Goal: Task Accomplishment & Management: Manage account settings

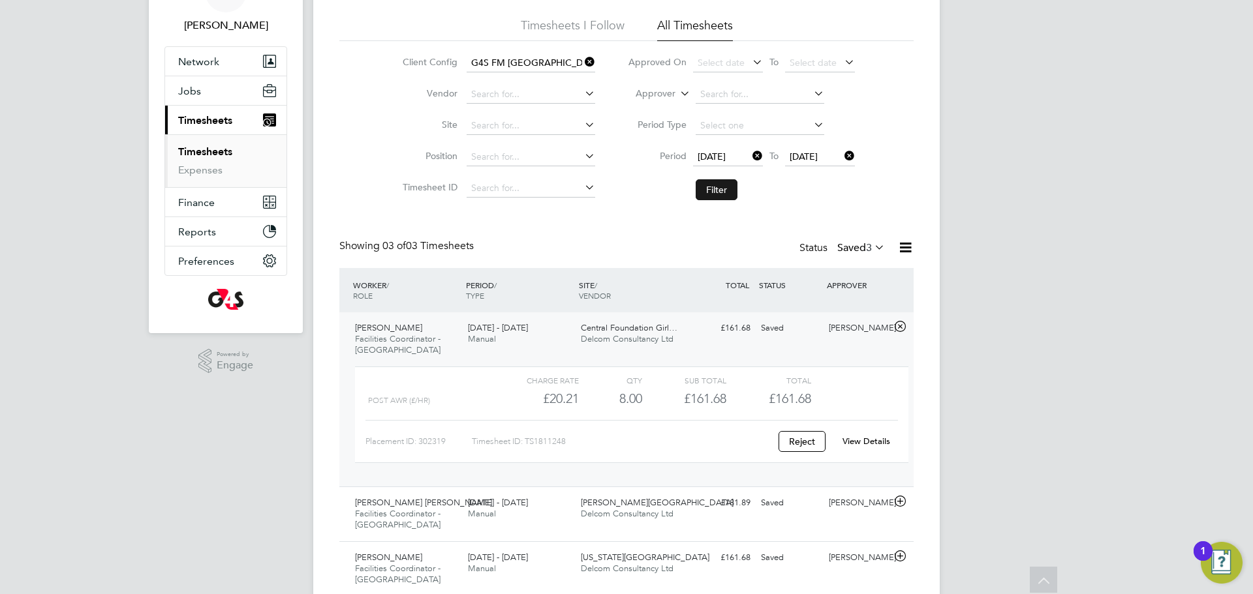
click at [724, 191] on button "Filter" at bounding box center [717, 189] width 42 height 21
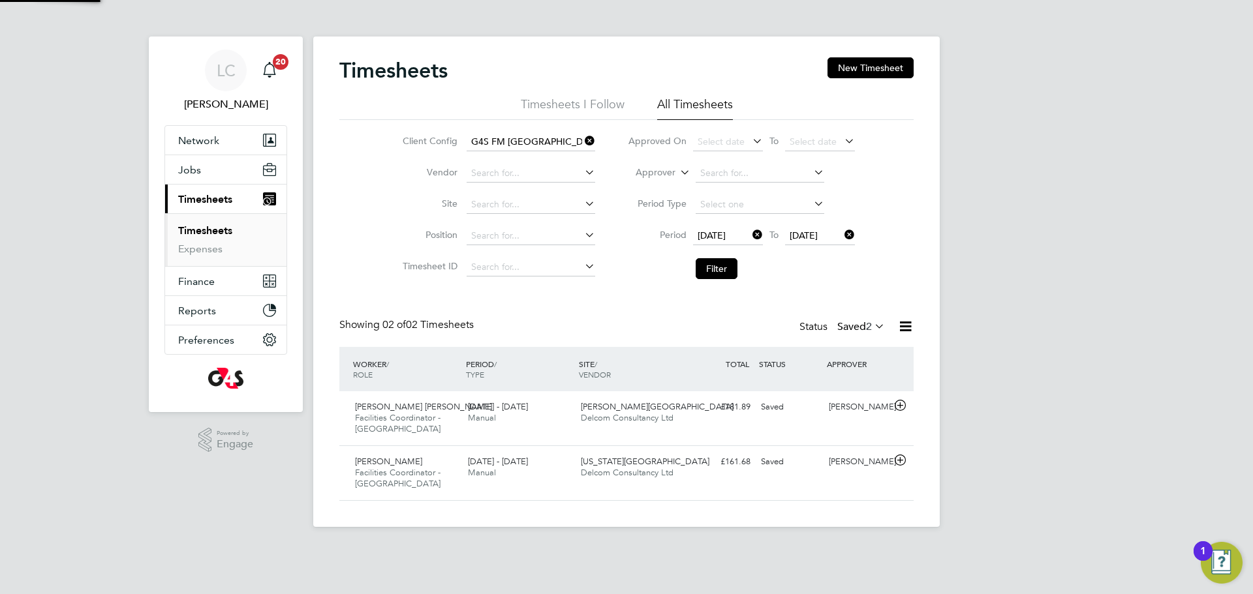
scroll to position [33, 114]
click at [870, 323] on span "2" at bounding box center [869, 326] width 6 height 13
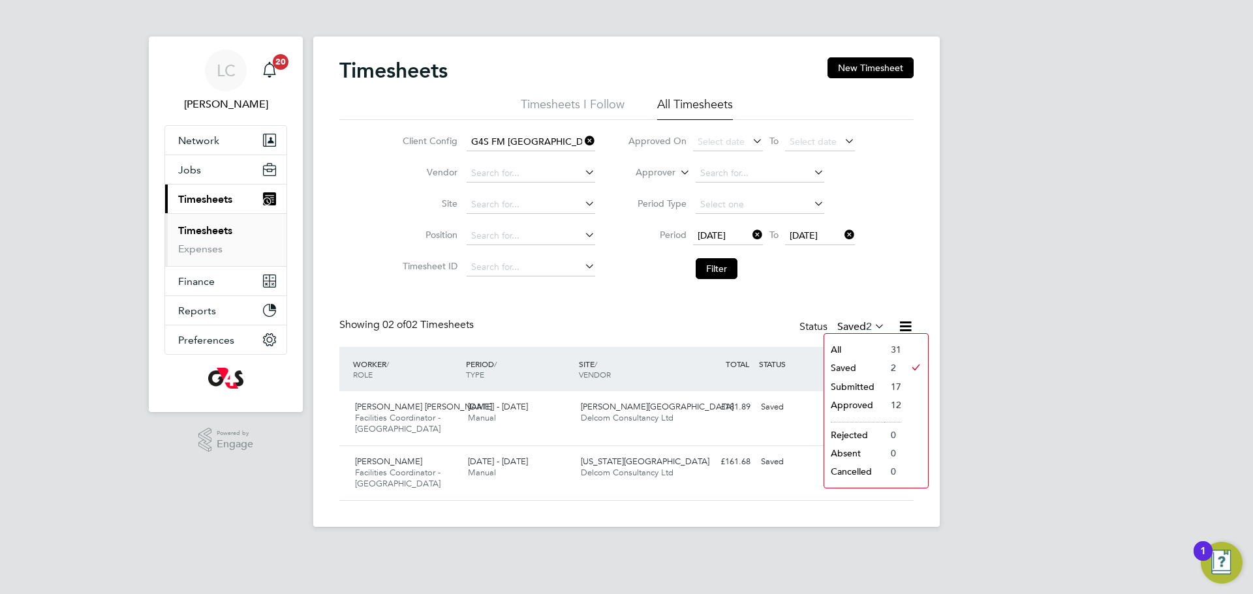
click at [849, 348] on li "All" at bounding box center [854, 350] width 60 height 18
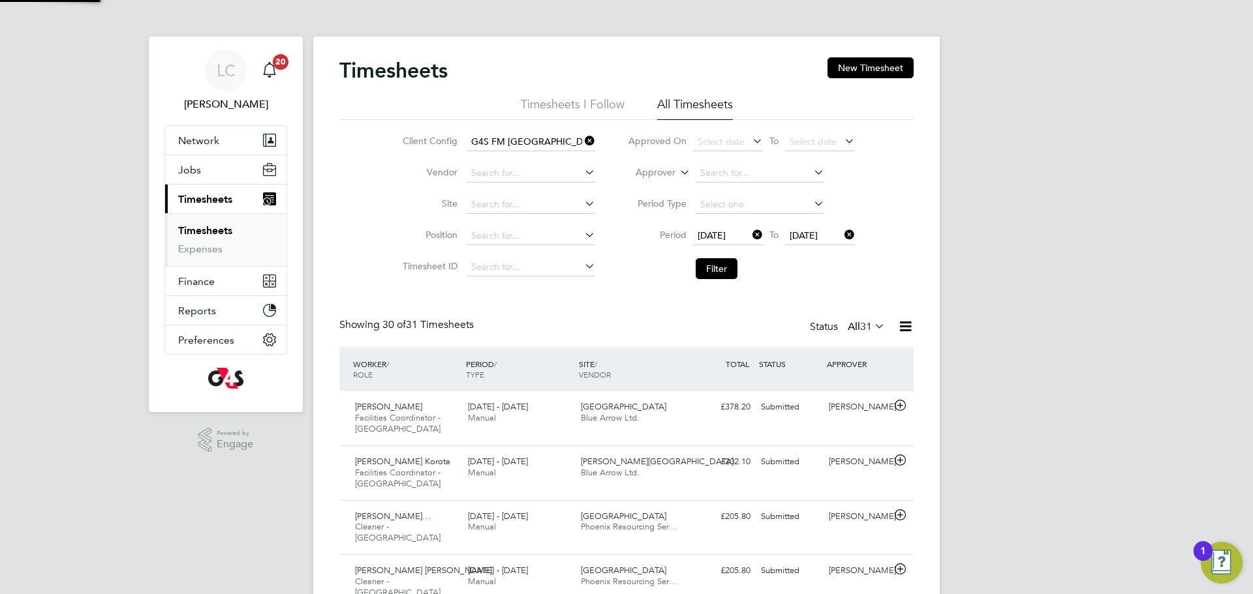
click at [854, 328] on label "All 31" at bounding box center [866, 326] width 37 height 13
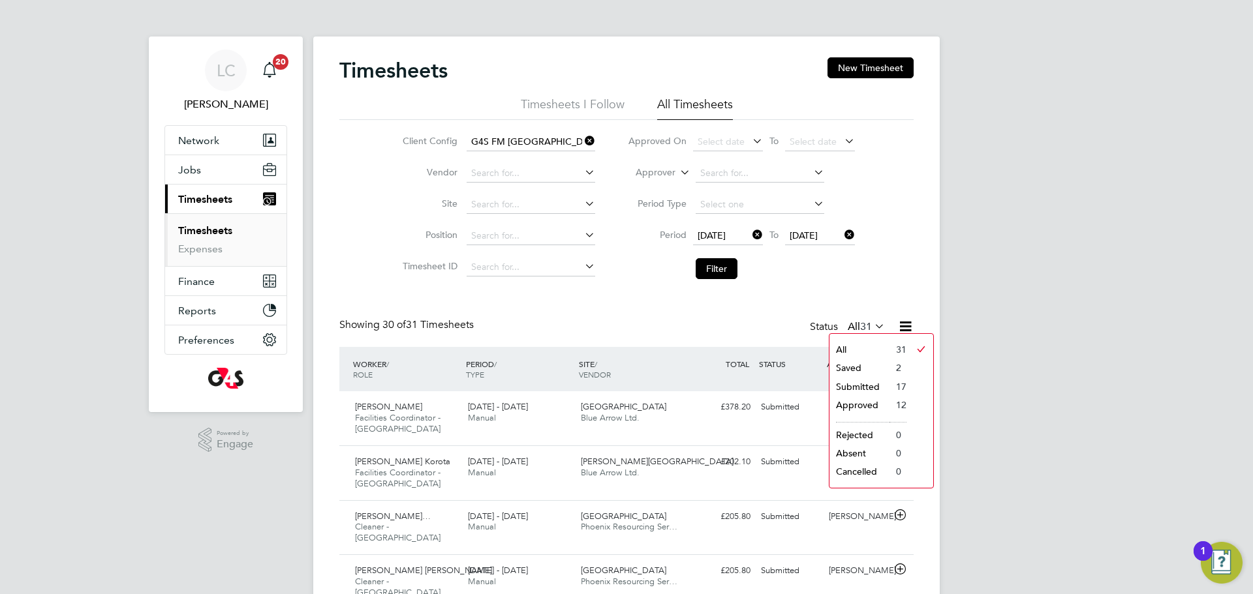
click at [871, 385] on li "Submitted" at bounding box center [859, 387] width 60 height 18
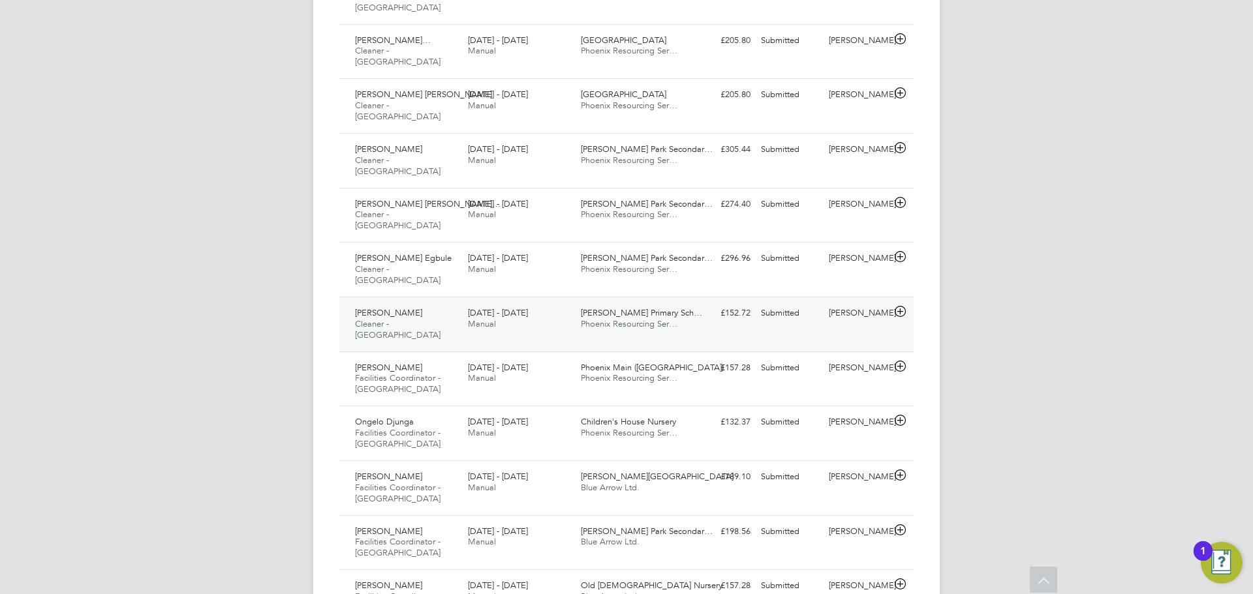
click at [679, 303] on div "Clara Grant Primary Sch… Phoenix Resourcing Ser…" at bounding box center [631, 319] width 113 height 33
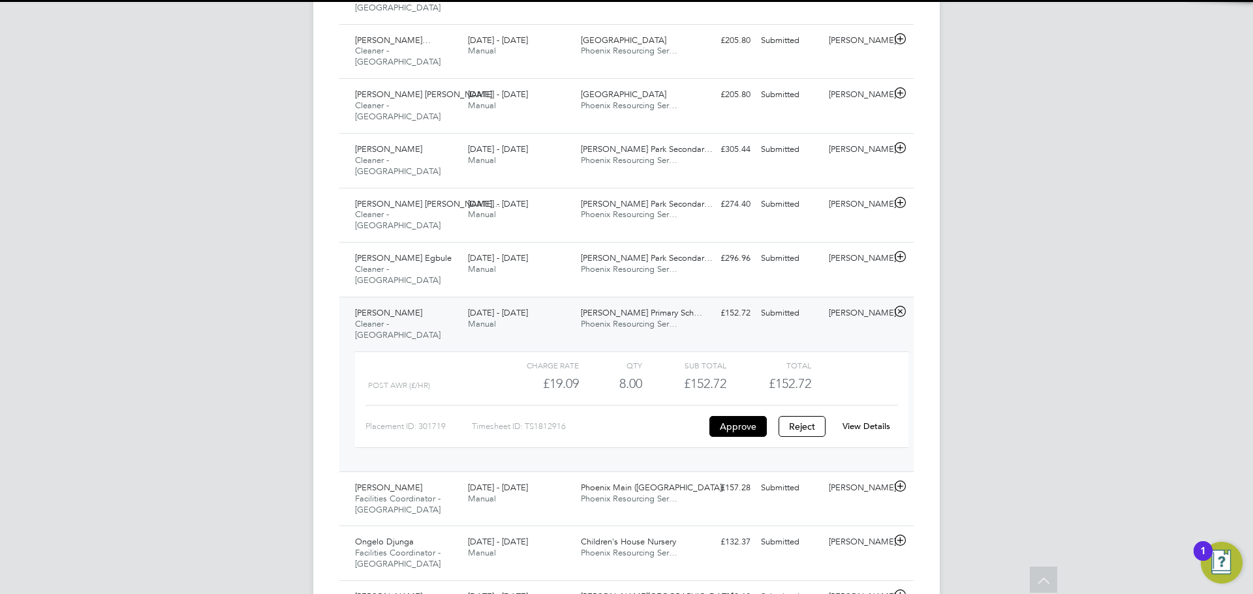
click at [879, 421] on link "View Details" at bounding box center [866, 426] width 48 height 11
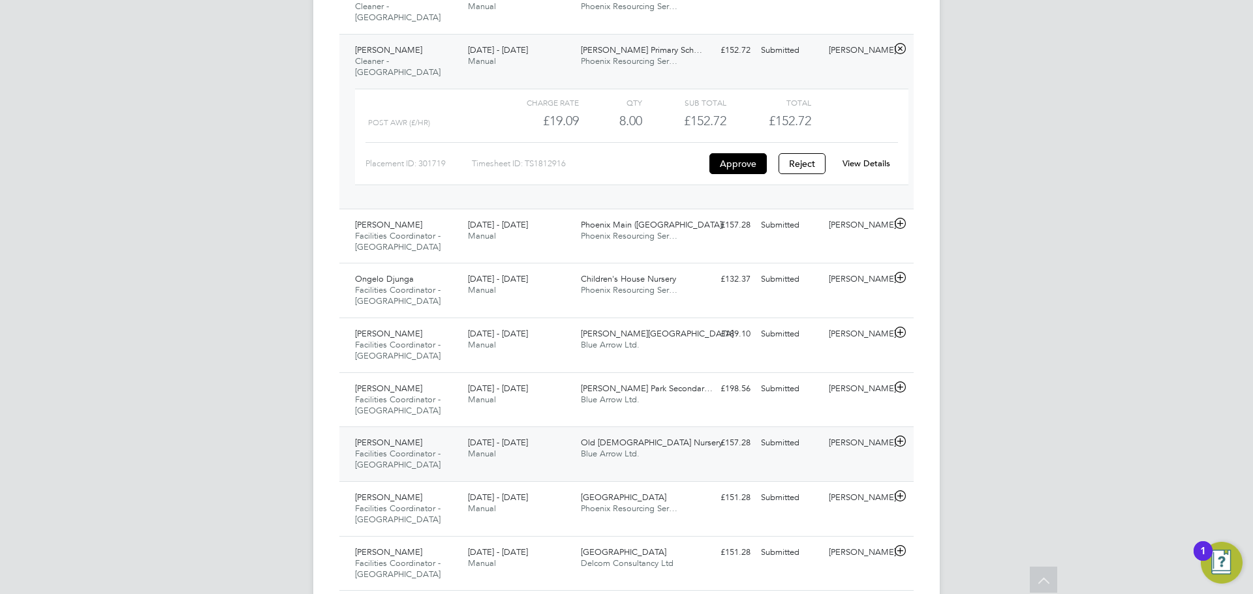
click at [722, 427] on div "Robert Okofor Facilities Coordinator - Tower Hamlets 25 - 31 Aug 2025 25 - 31 A…" at bounding box center [626, 454] width 574 height 55
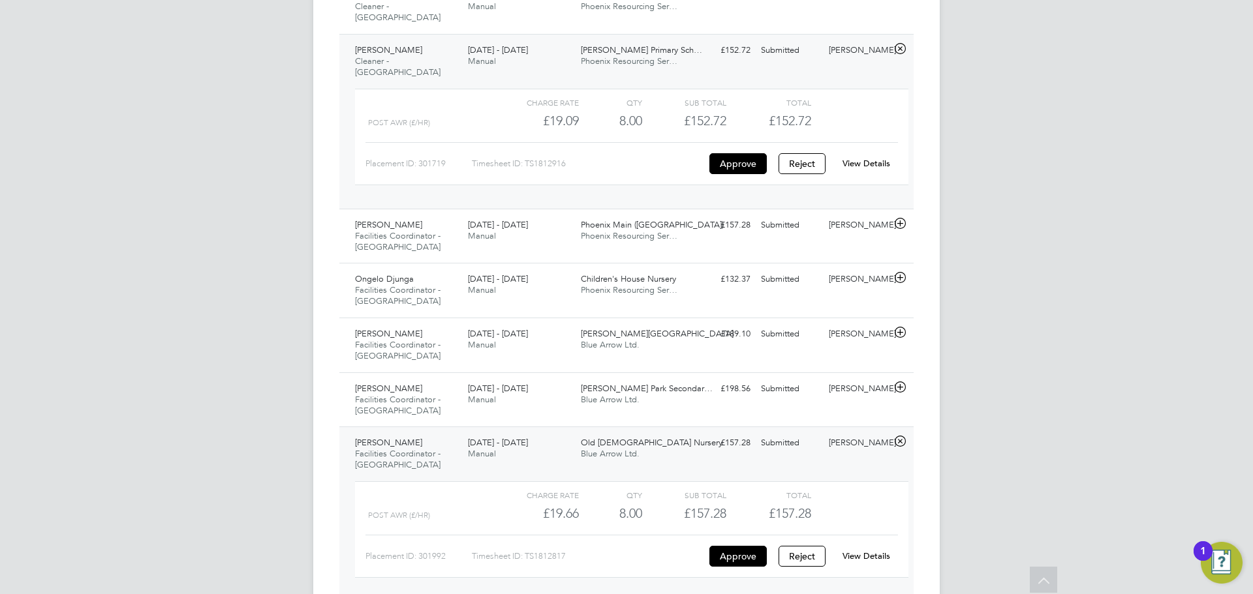
click at [873, 551] on link "View Details" at bounding box center [866, 556] width 48 height 11
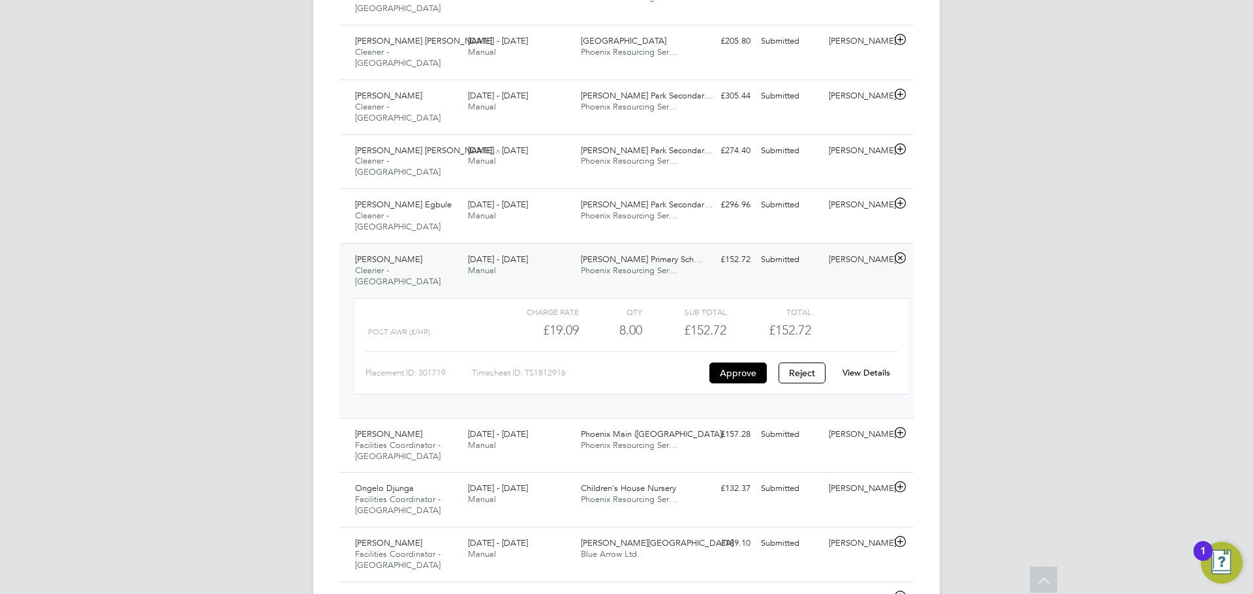
scroll to position [281, 0]
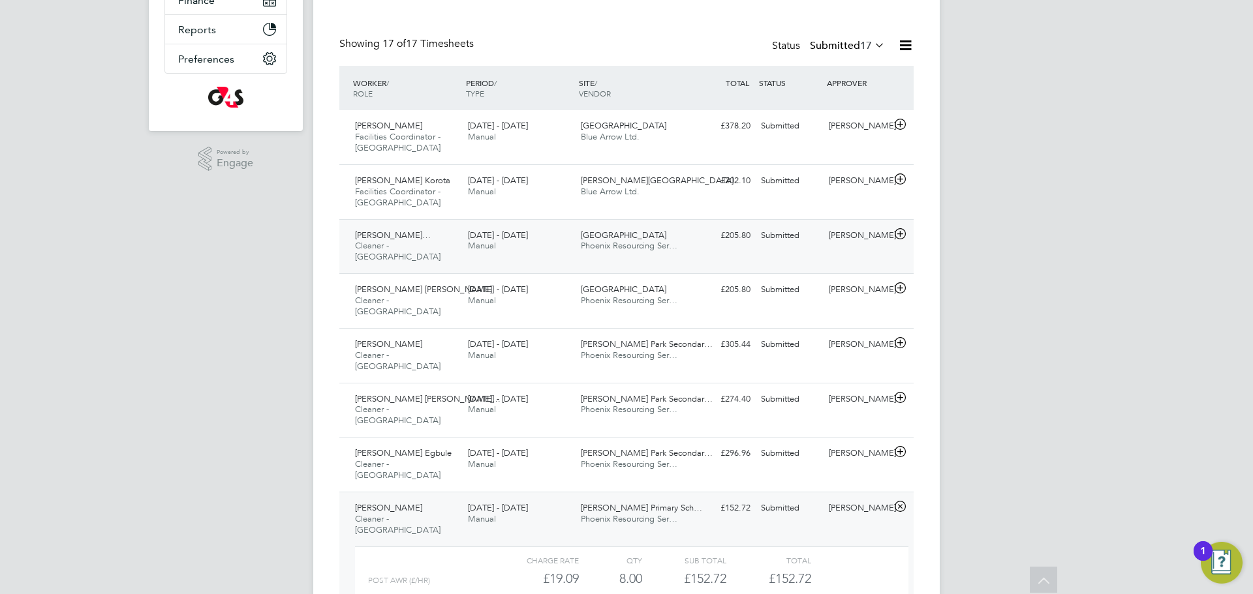
click at [681, 250] on div "Wellington Primary School Phoenix Resourcing Ser…" at bounding box center [631, 241] width 113 height 33
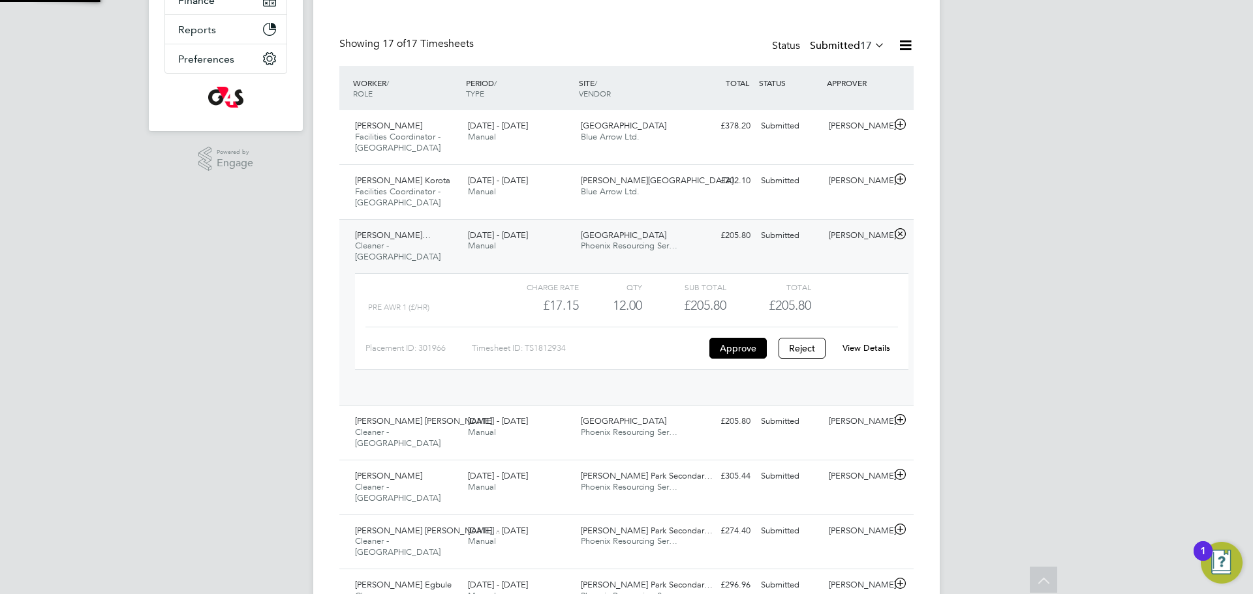
scroll to position [22, 127]
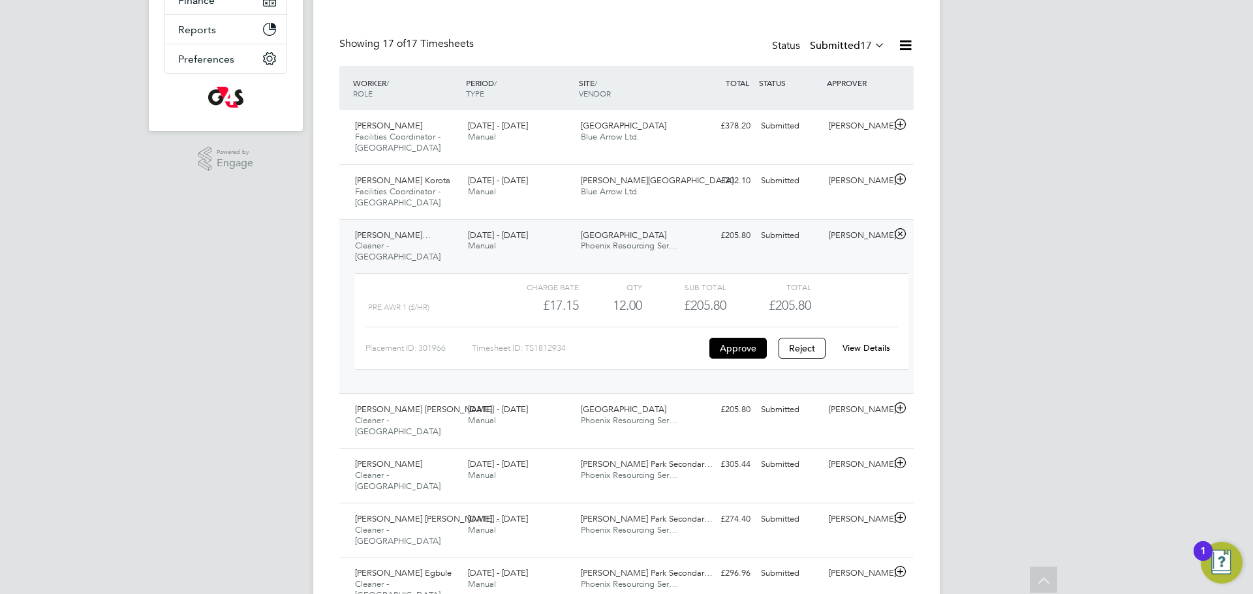
click at [871, 343] on link "View Details" at bounding box center [866, 348] width 48 height 11
click at [741, 420] on div "Adaugo Blessing Amadi Cleaner - Tower Hamlet 25 - 31 Aug 2025 25 - 31 Aug 2025 …" at bounding box center [626, 420] width 574 height 55
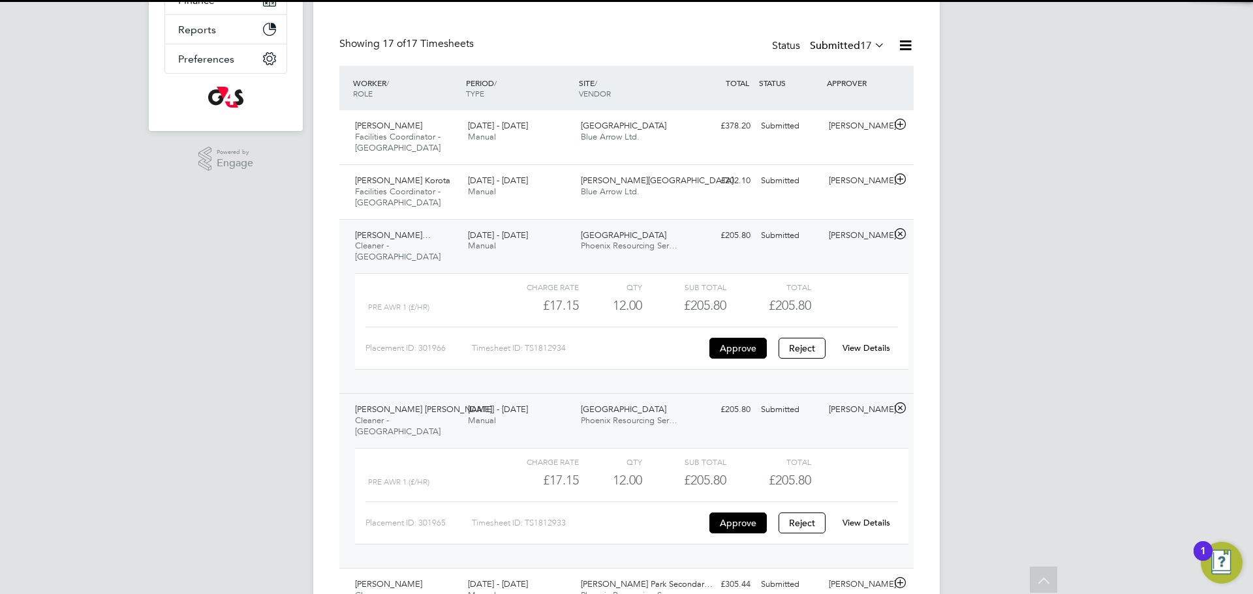
click at [858, 517] on link "View Details" at bounding box center [866, 522] width 48 height 11
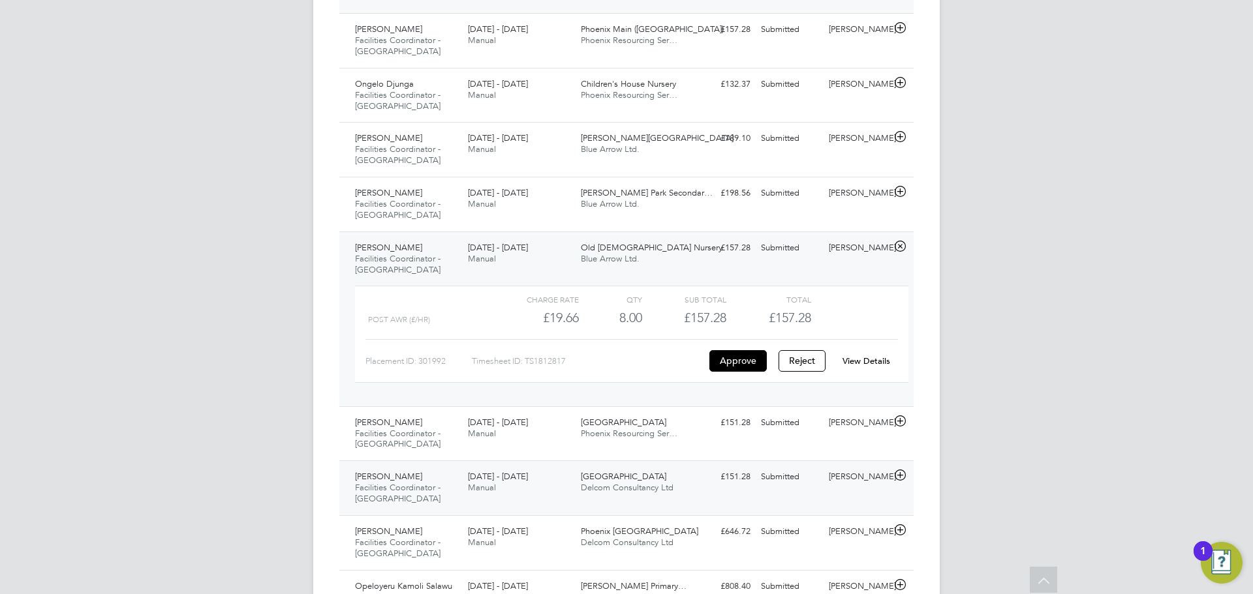
scroll to position [1189, 0]
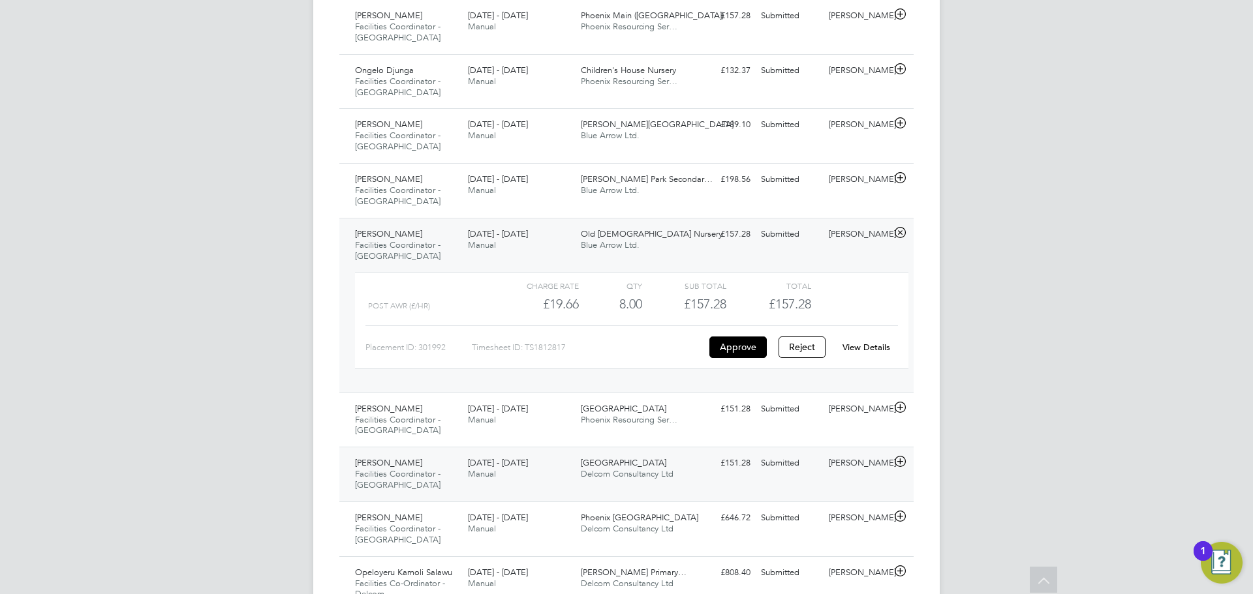
click at [709, 447] on div "Patrick Ogunnowo Facilities Coordinator - Tower Hamlets 25 - 31 Aug 2025 25 - 3…" at bounding box center [626, 474] width 574 height 55
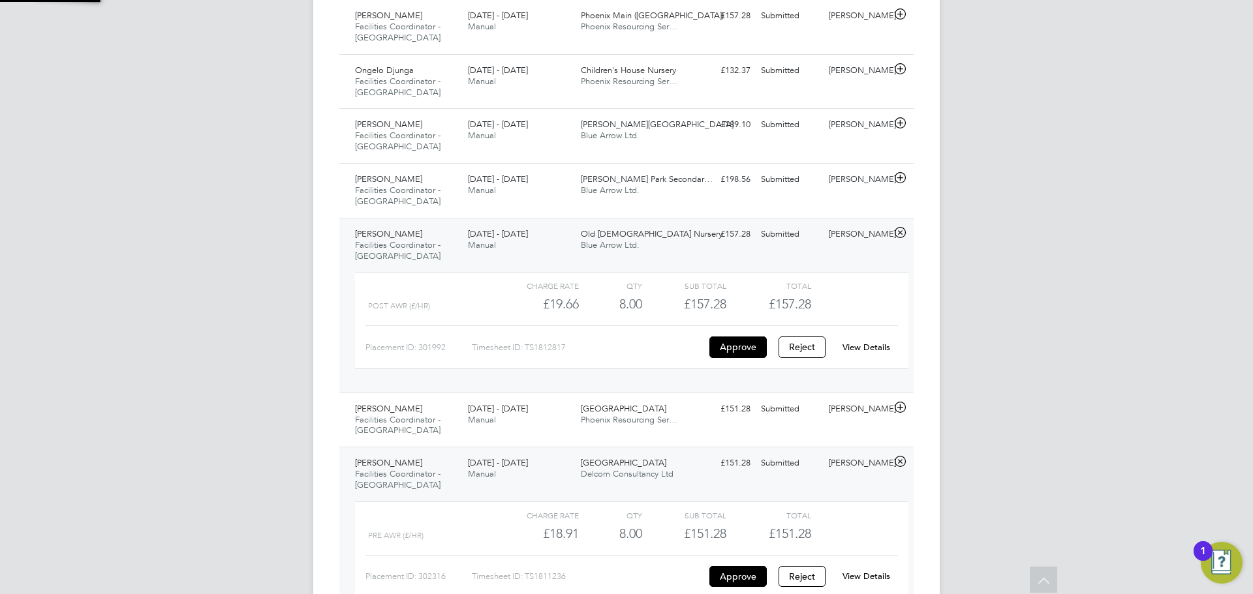
scroll to position [22, 127]
click at [891, 566] on div "View Details" at bounding box center [866, 576] width 64 height 21
click at [872, 566] on div "View Details" at bounding box center [866, 576] width 64 height 21
click at [870, 571] on link "View Details" at bounding box center [866, 576] width 48 height 11
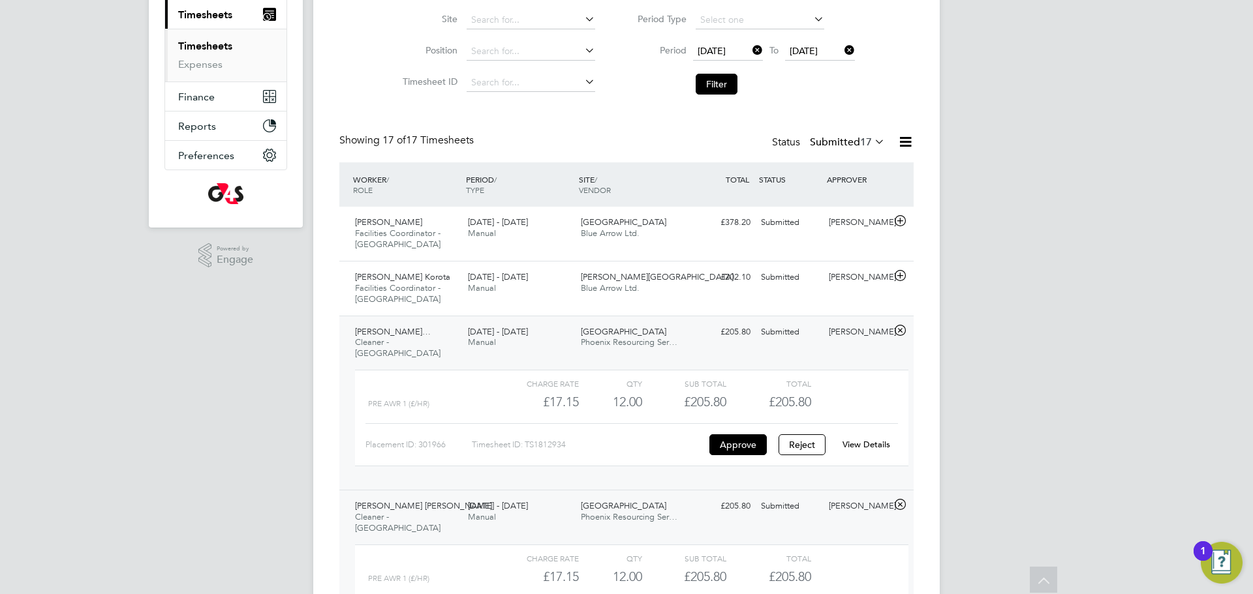
scroll to position [182, 0]
click at [716, 89] on button "Filter" at bounding box center [717, 86] width 42 height 21
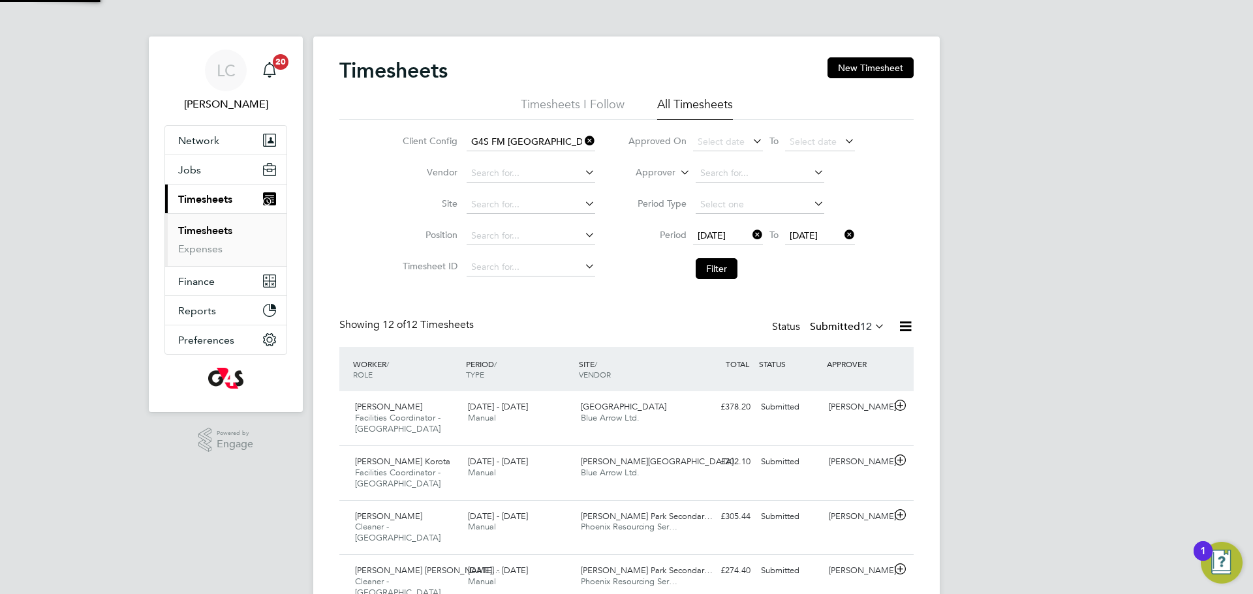
scroll to position [7, 7]
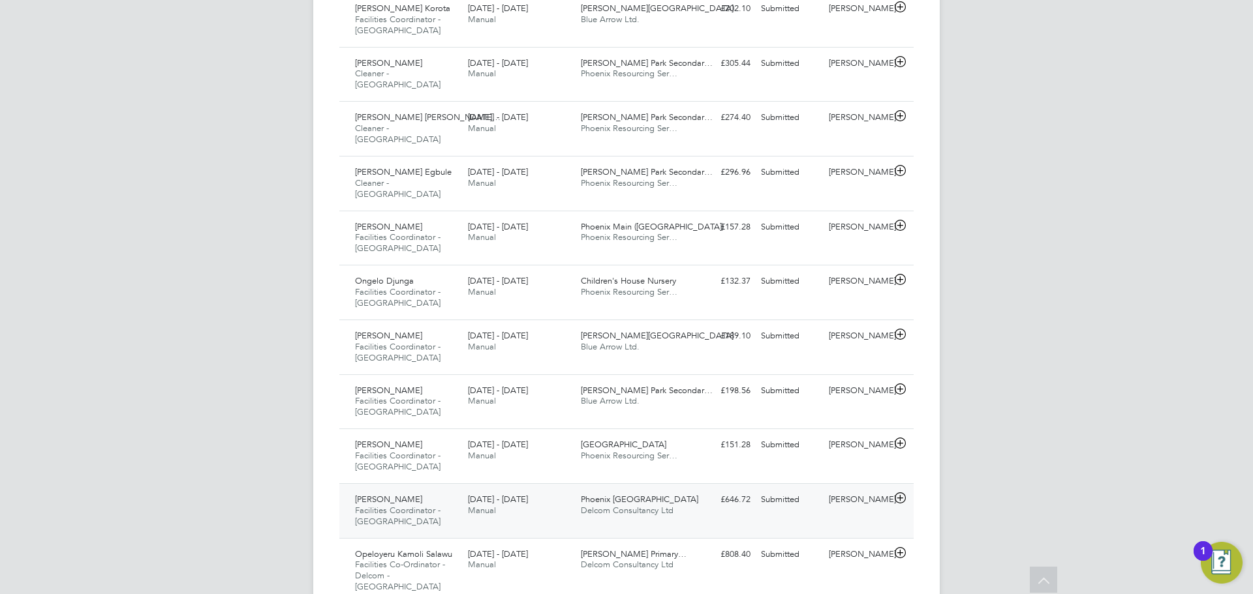
click at [690, 491] on div "Godwin Okpoko Facilities Coordinator - Tower Hamlets 25 - 31 Aug 2025 25 - 31 A…" at bounding box center [626, 510] width 574 height 55
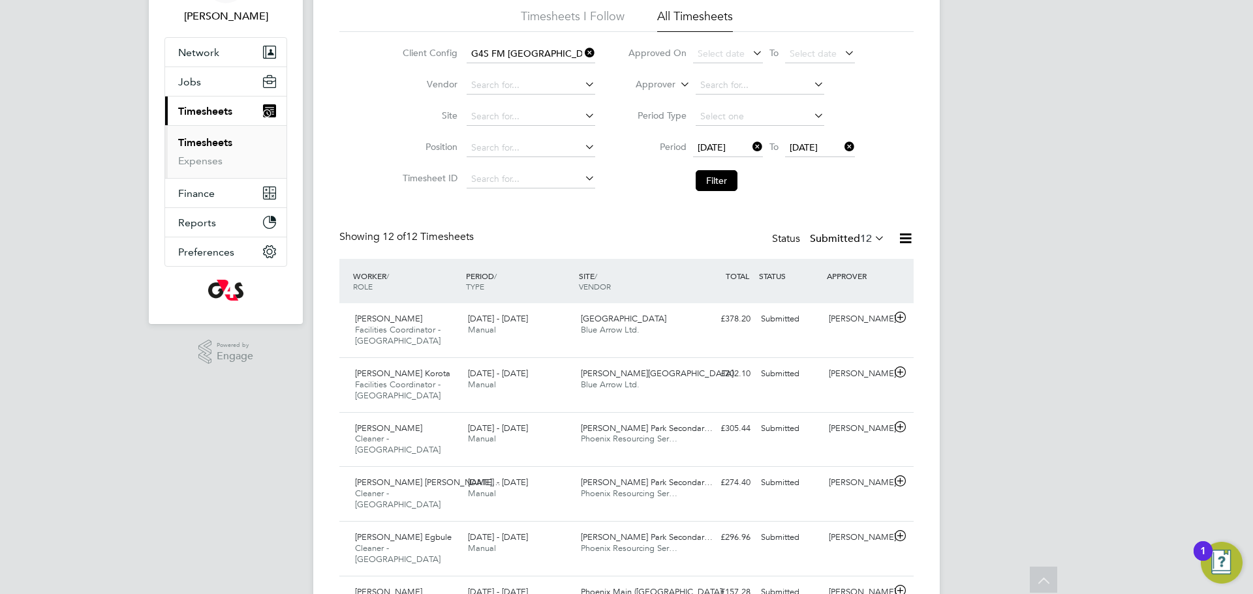
scroll to position [15, 0]
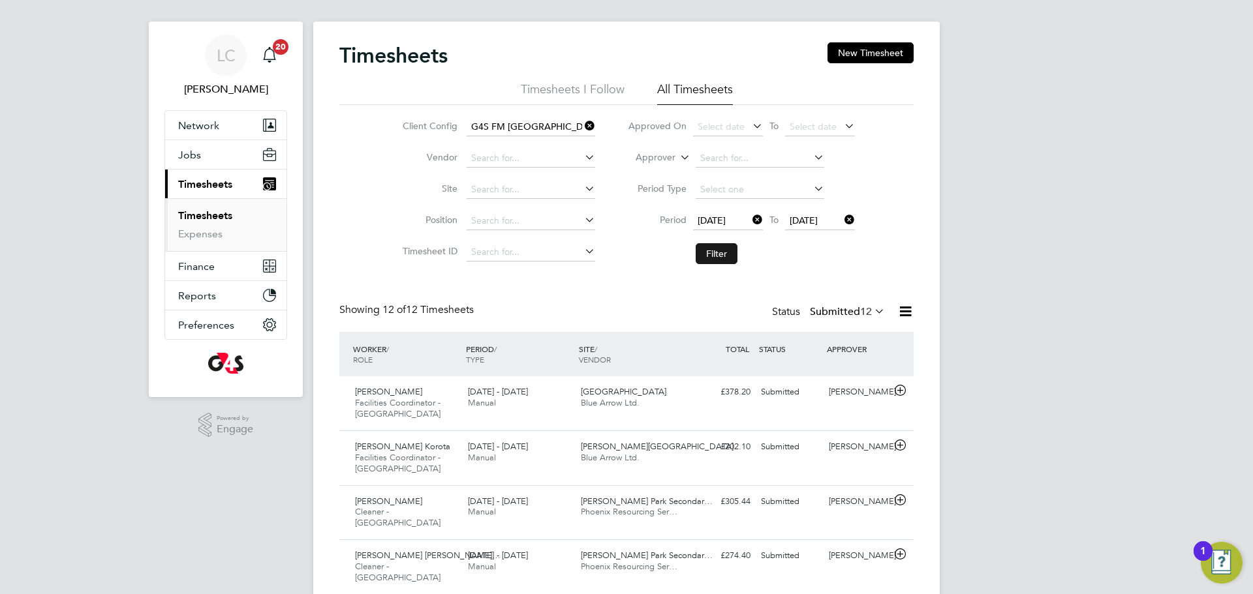
click at [726, 248] on button "Filter" at bounding box center [717, 253] width 42 height 21
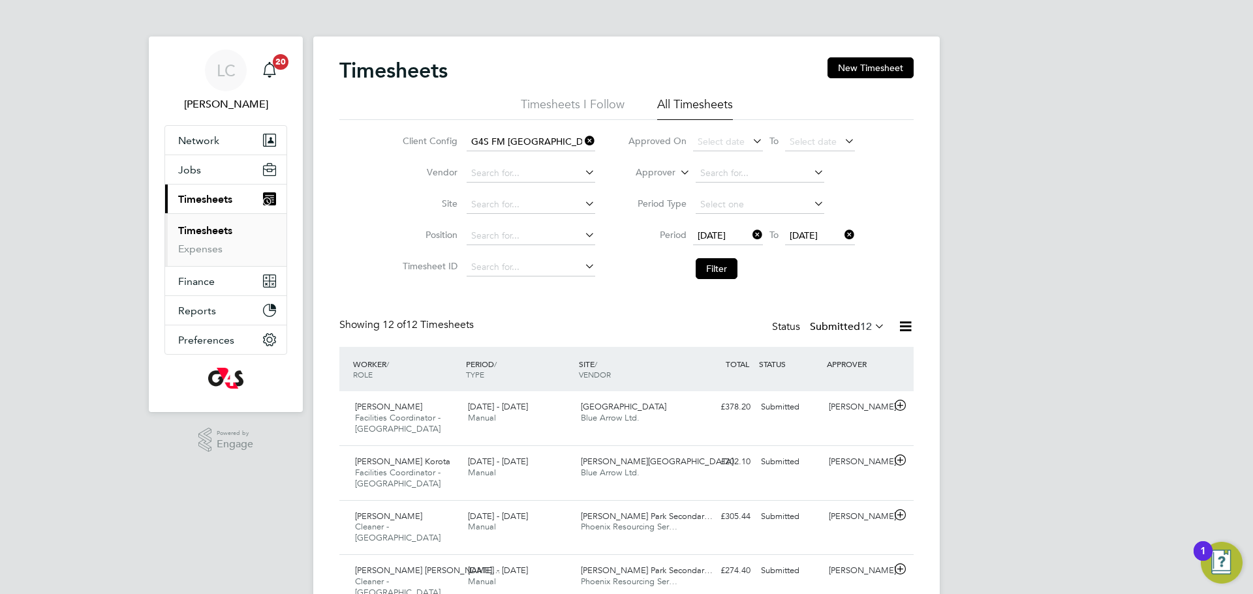
scroll to position [7, 7]
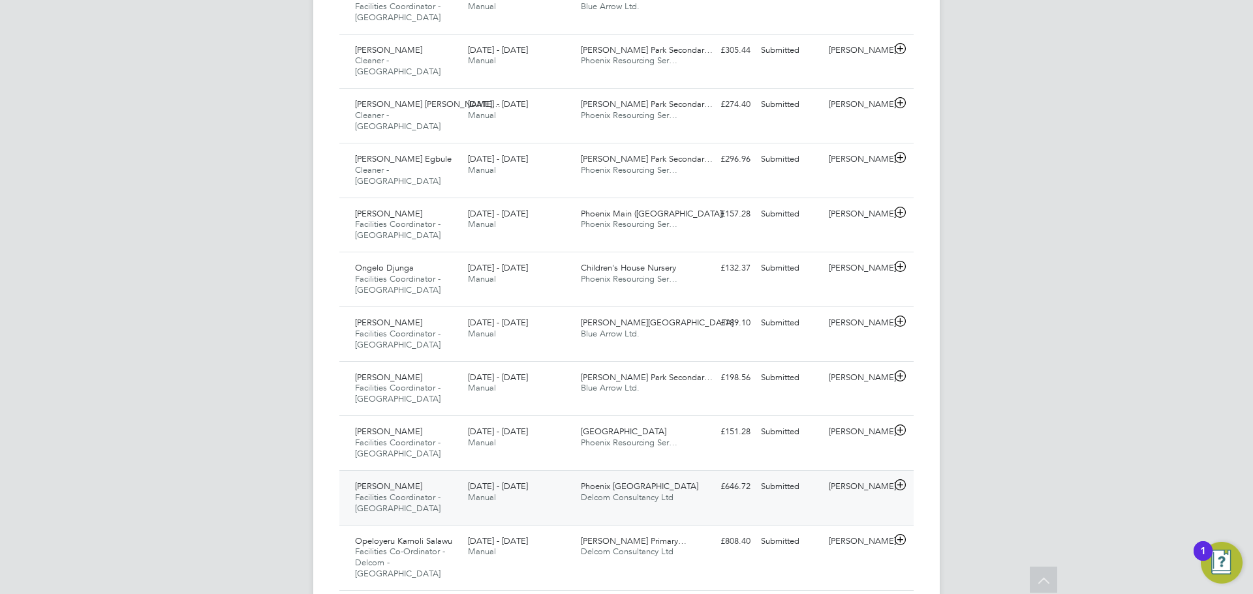
click at [723, 472] on div "Godwin Okpoko Facilities Coordinator - Tower Hamlets 25 - 31 Aug 2025 25 - 31 A…" at bounding box center [626, 497] width 574 height 55
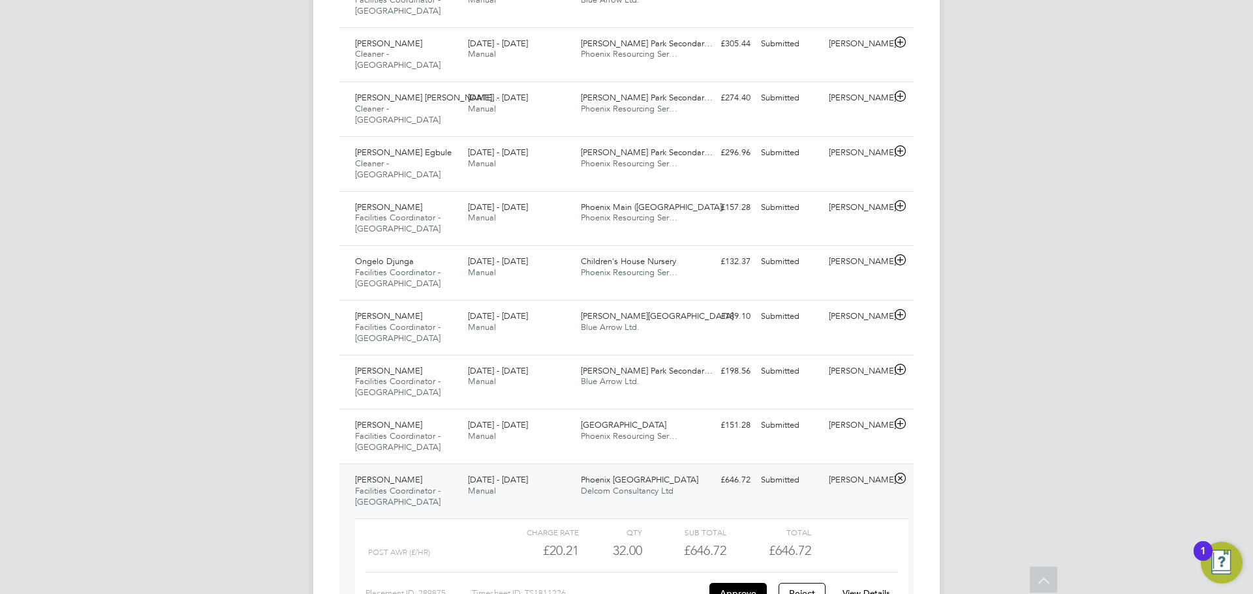
click at [866, 588] on link "View Details" at bounding box center [866, 593] width 48 height 11
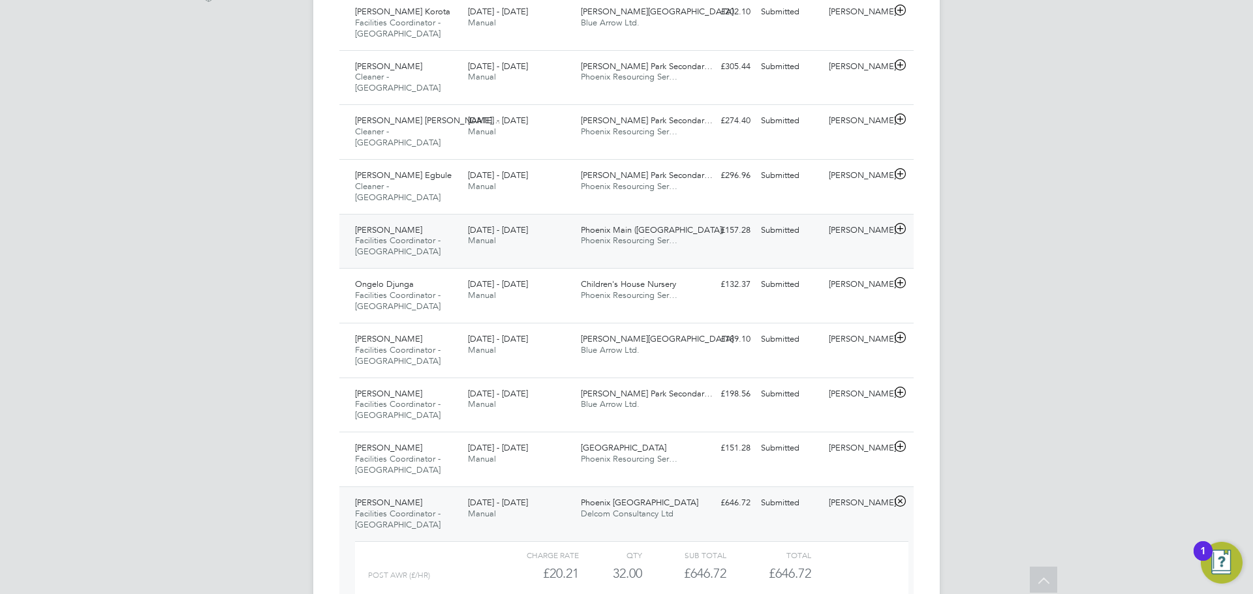
click at [784, 220] on div "Submitted" at bounding box center [790, 231] width 68 height 22
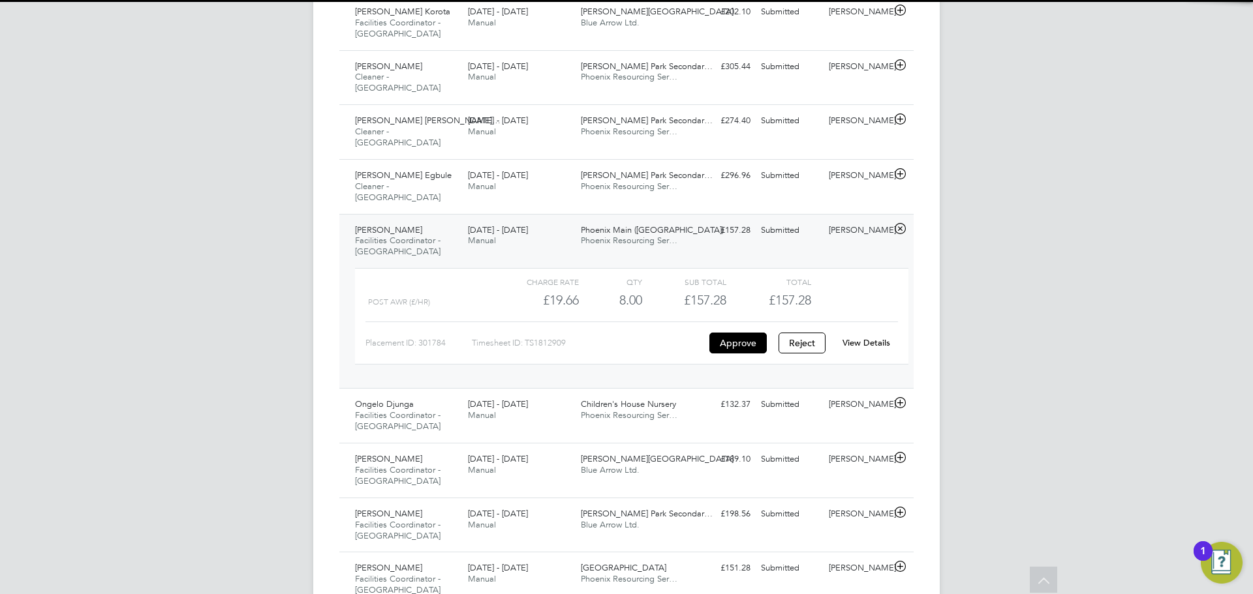
click at [878, 337] on link "View Details" at bounding box center [866, 342] width 48 height 11
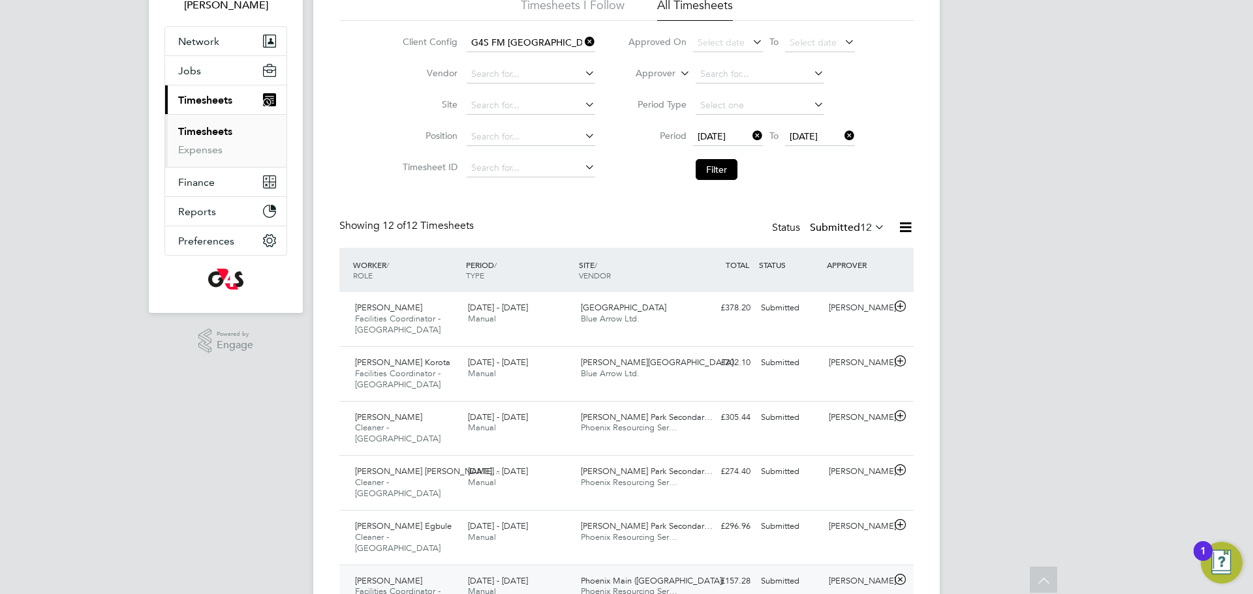
scroll to position [0, 0]
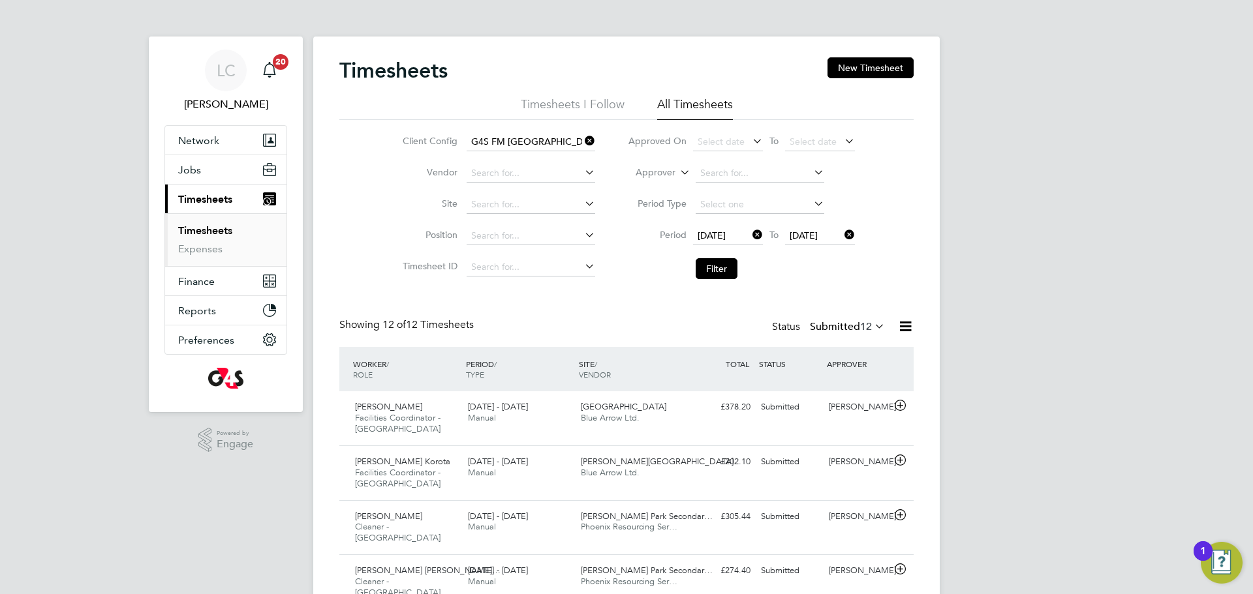
click at [720, 257] on li "Filter" at bounding box center [741, 269] width 260 height 34
click at [720, 268] on button "Filter" at bounding box center [717, 268] width 42 height 21
click at [734, 269] on button "Filter" at bounding box center [717, 268] width 42 height 21
click at [853, 333] on div "Status Submitted 12" at bounding box center [829, 327] width 115 height 18
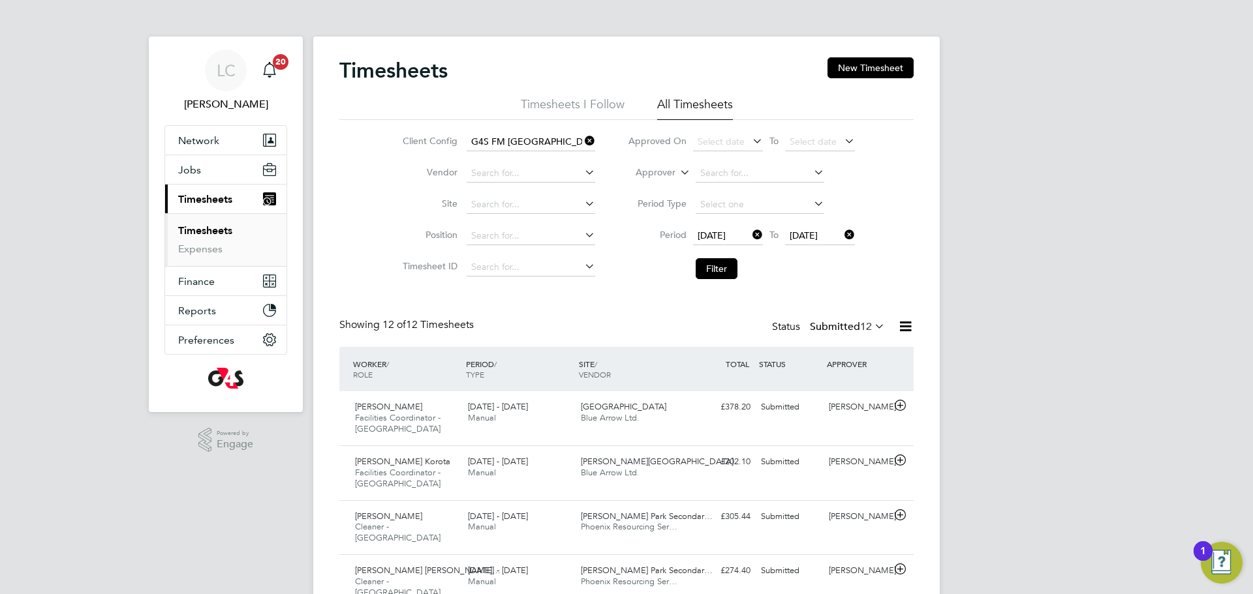
click at [860, 322] on span "12" at bounding box center [866, 326] width 12 height 13
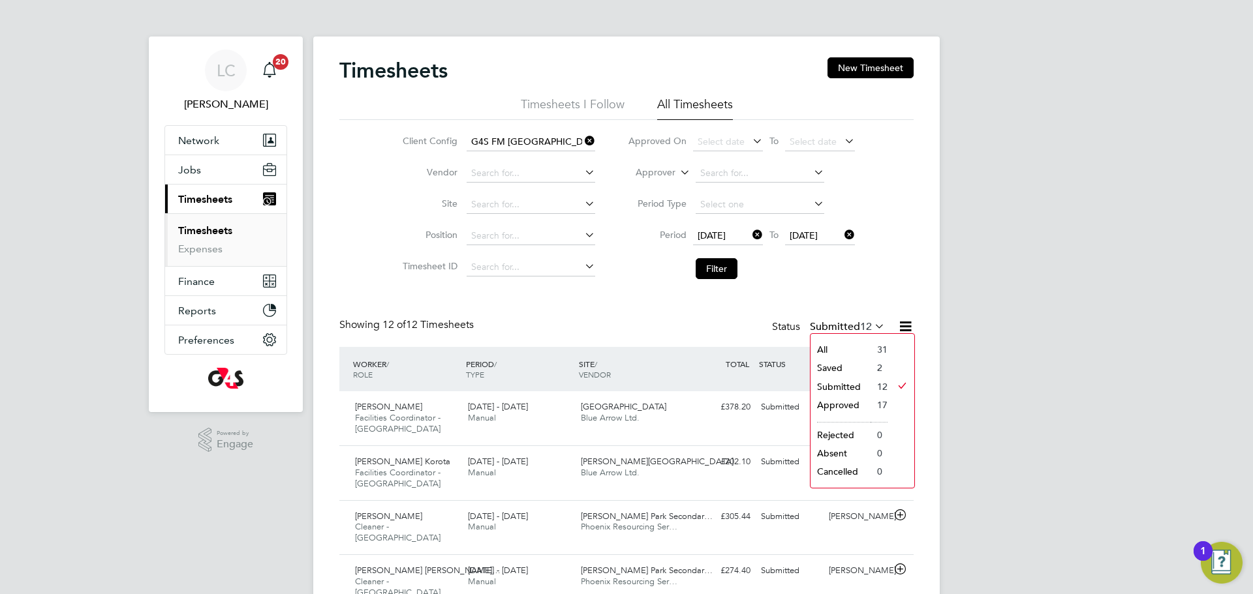
click at [990, 319] on div "LC Lilingxi Chen Notifications 20 Applications: Network Team Members Businesses…" at bounding box center [626, 552] width 1253 height 1105
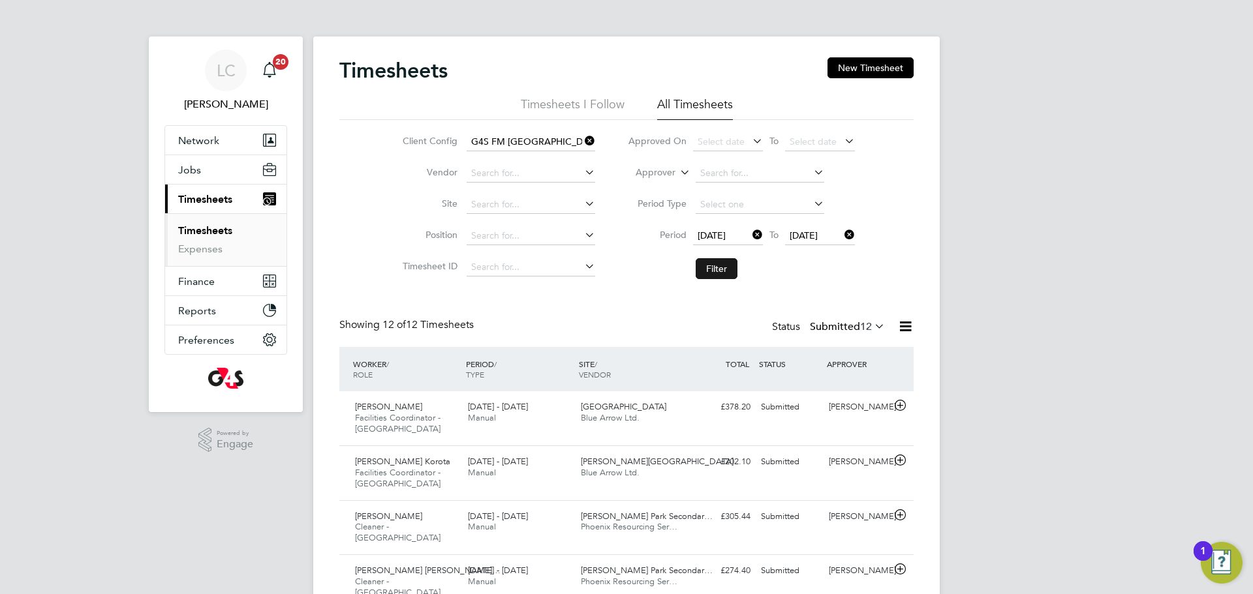
click at [699, 269] on button "Filter" at bounding box center [717, 268] width 42 height 21
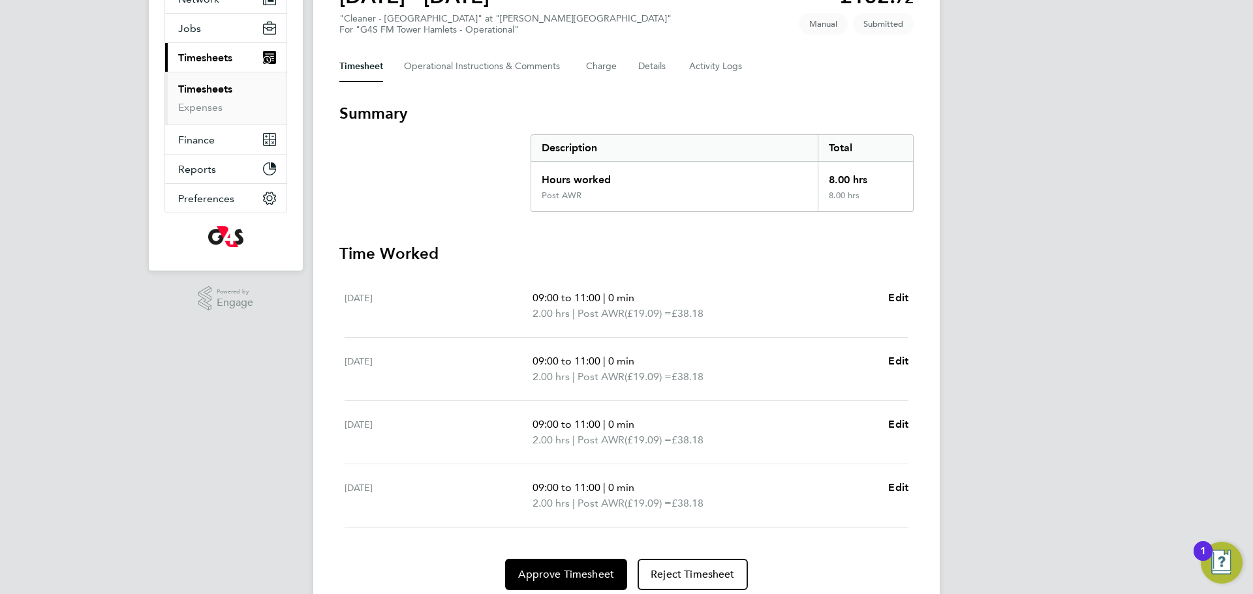
scroll to position [119, 0]
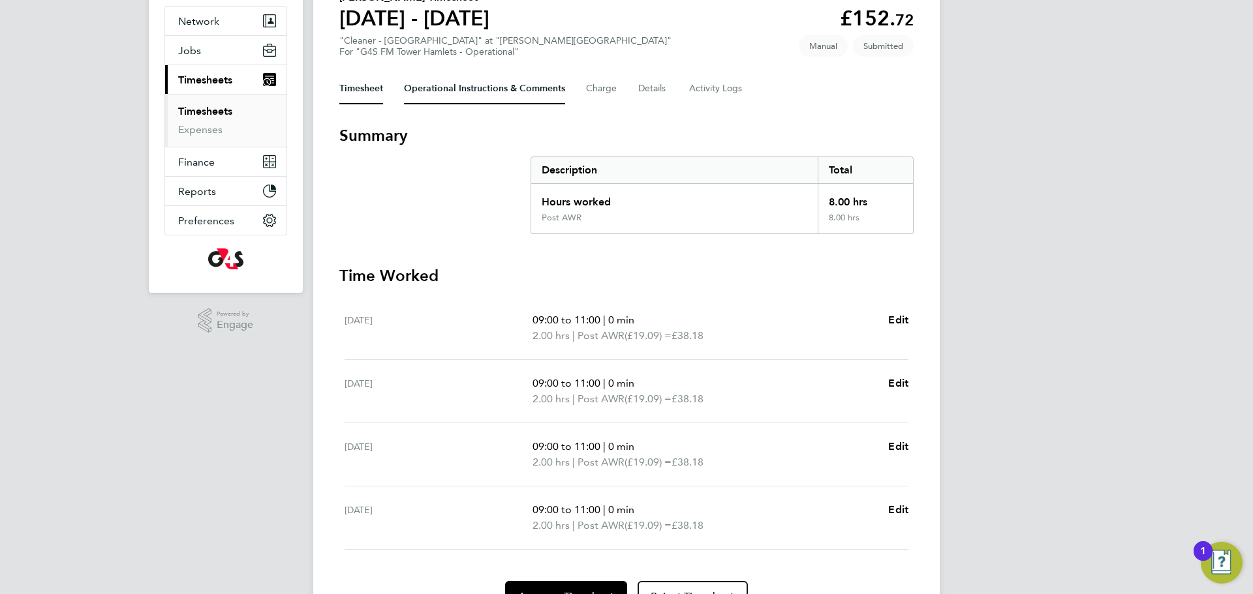
click at [434, 90] on Comments-tab "Operational Instructions & Comments" at bounding box center [484, 88] width 161 height 31
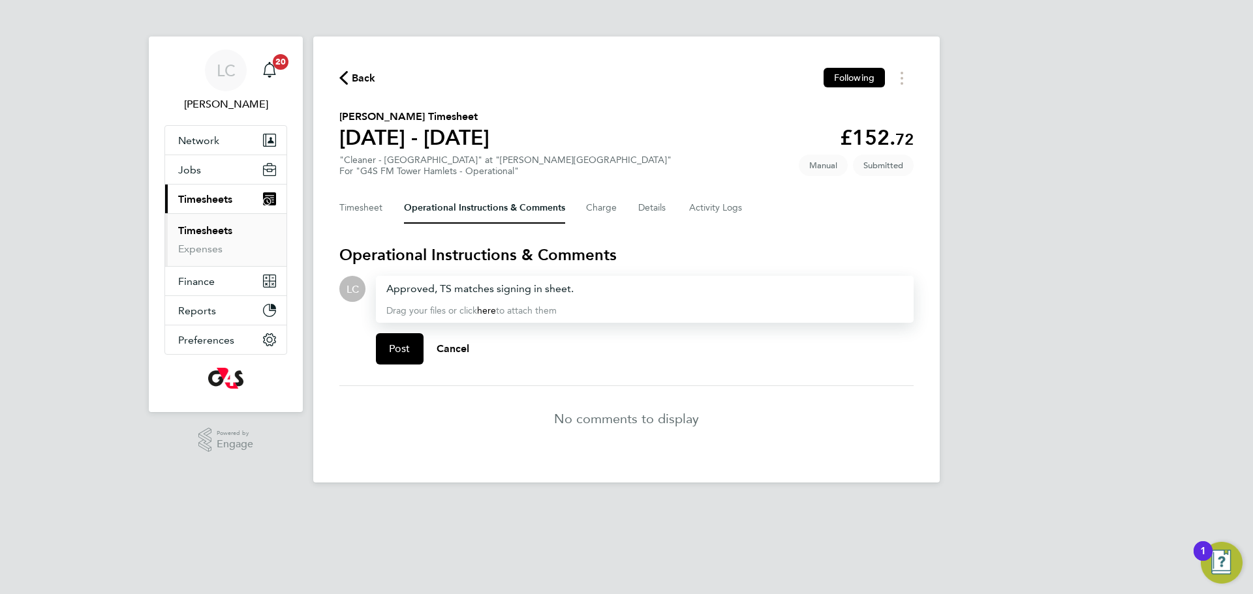
click at [405, 369] on div "Post Cancel" at bounding box center [645, 349] width 538 height 52
click at [406, 356] on button "Post" at bounding box center [400, 348] width 48 height 31
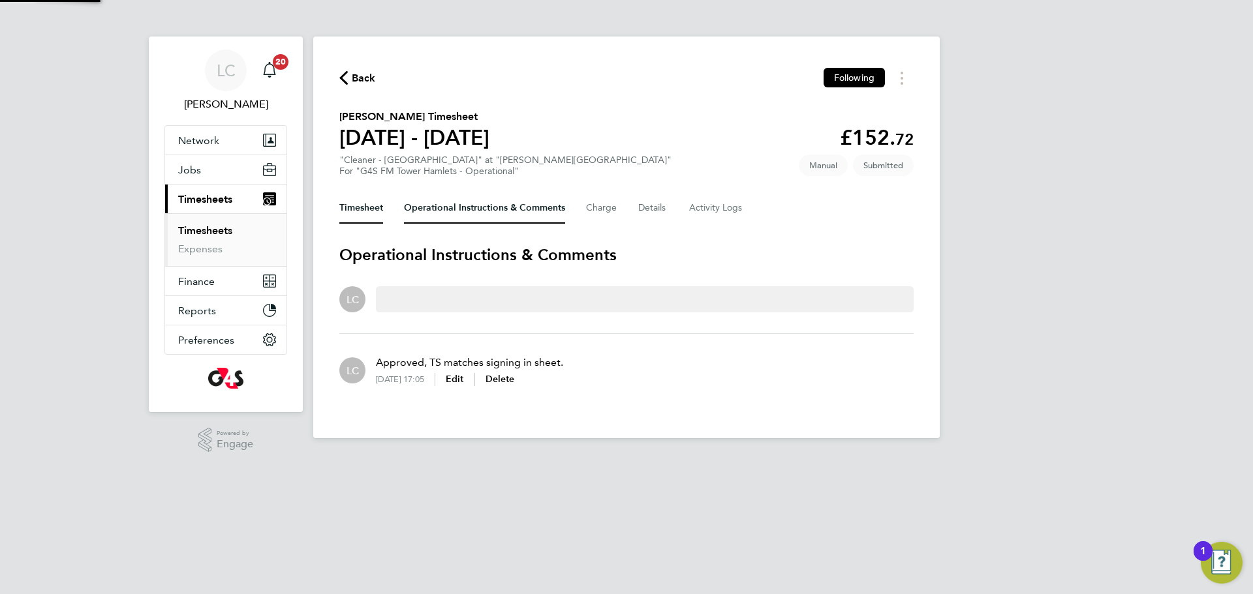
click at [356, 196] on button "Timesheet" at bounding box center [361, 207] width 44 height 31
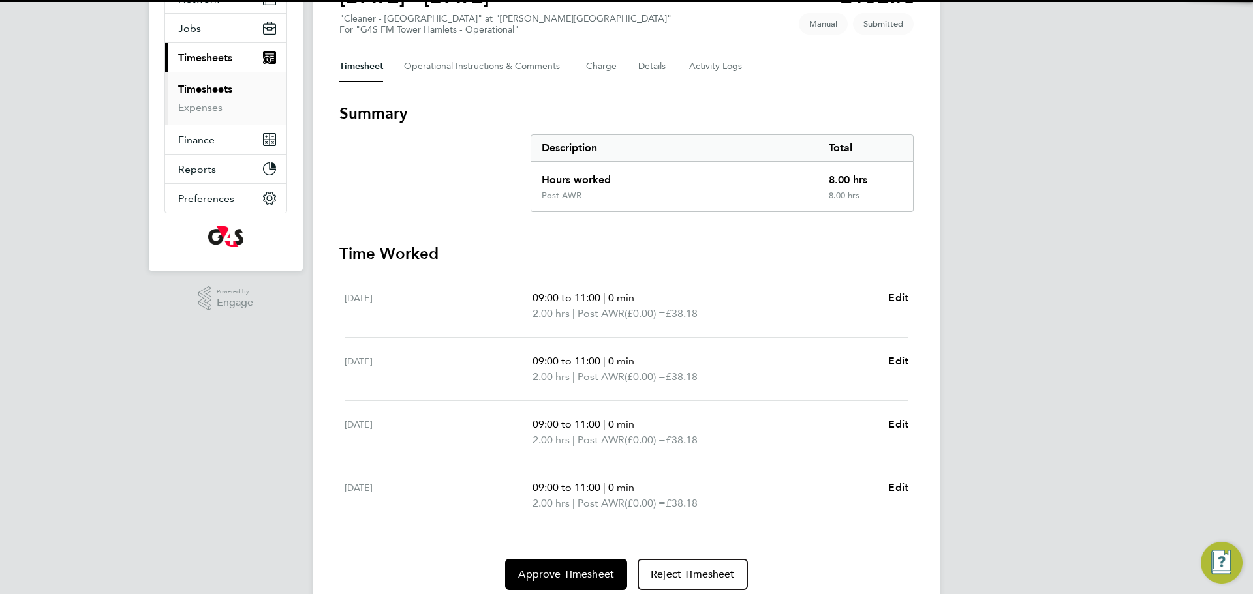
scroll to position [190, 0]
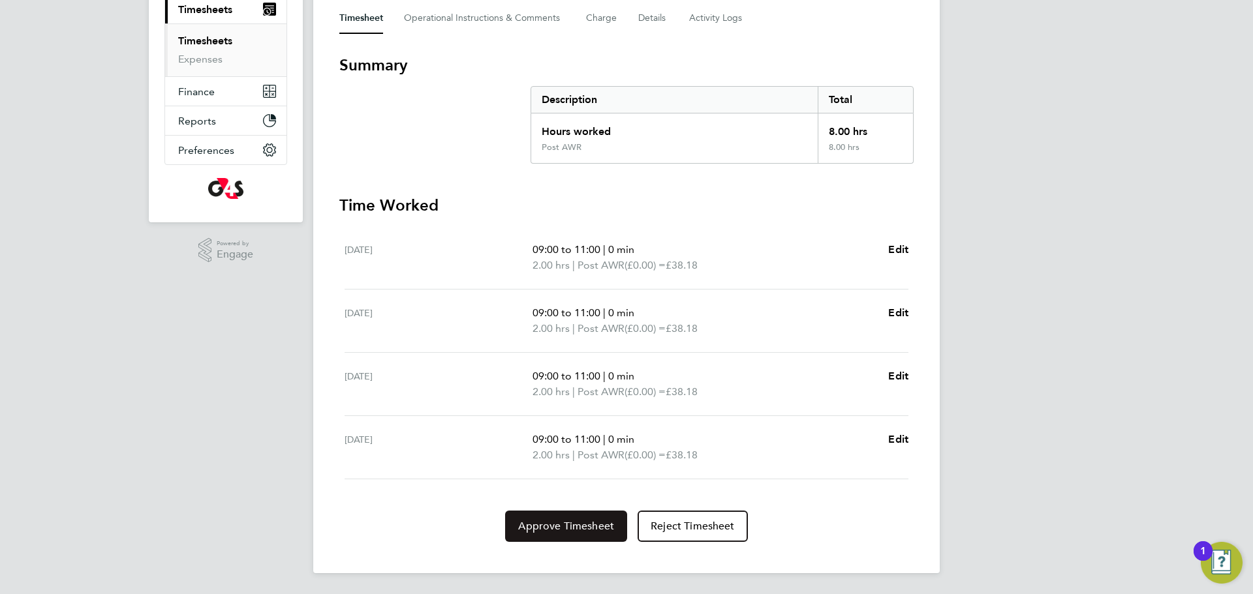
drag, startPoint x: 543, startPoint y: 515, endPoint x: 779, endPoint y: 558, distance: 240.1
click at [543, 515] on button "Approve Timesheet" at bounding box center [566, 526] width 122 height 31
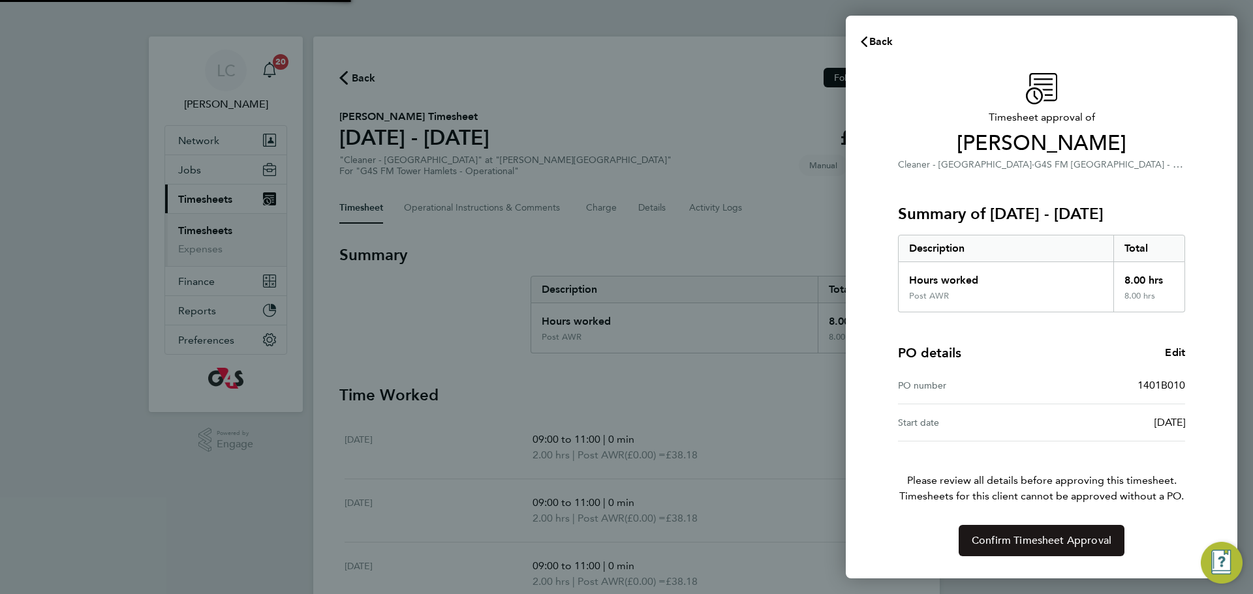
click at [1060, 545] on span "Confirm Timesheet Approval" at bounding box center [1041, 540] width 140 height 13
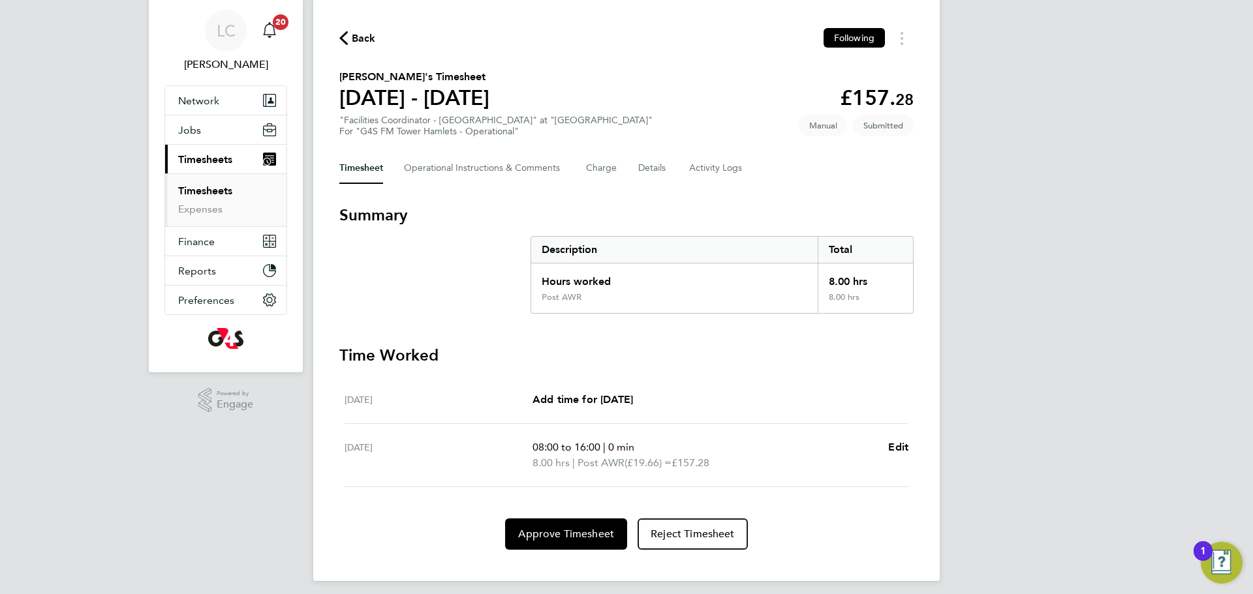
scroll to position [35, 0]
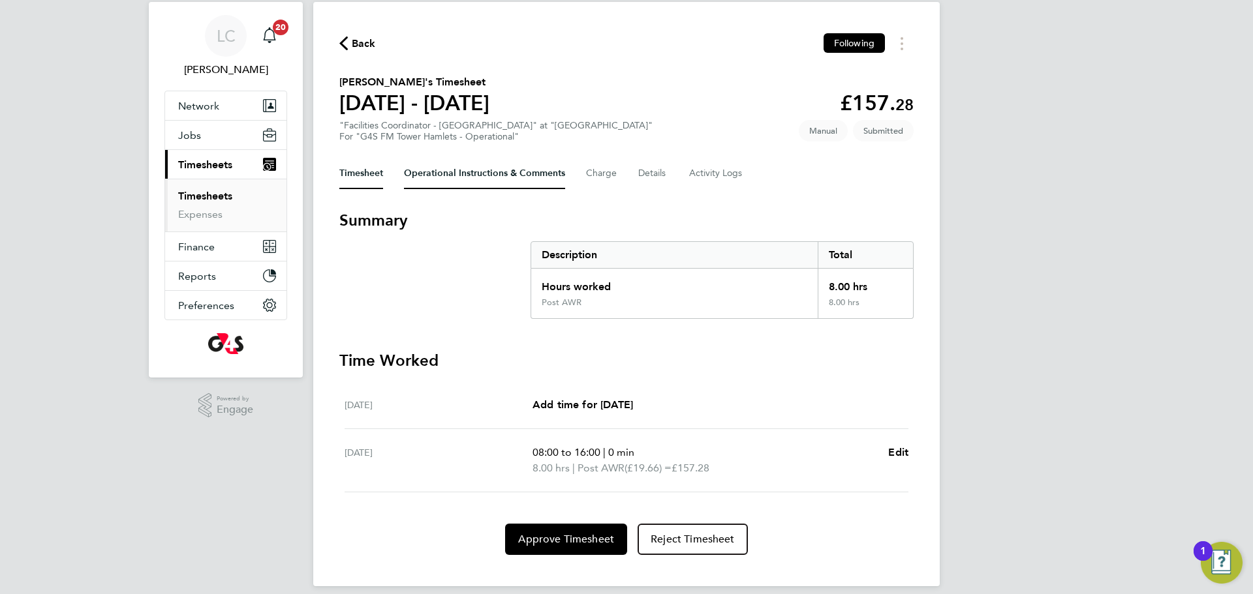
drag, startPoint x: 483, startPoint y: 166, endPoint x: 477, endPoint y: 241, distance: 75.3
click at [483, 166] on Comments-tab "Operational Instructions & Comments" at bounding box center [484, 173] width 161 height 31
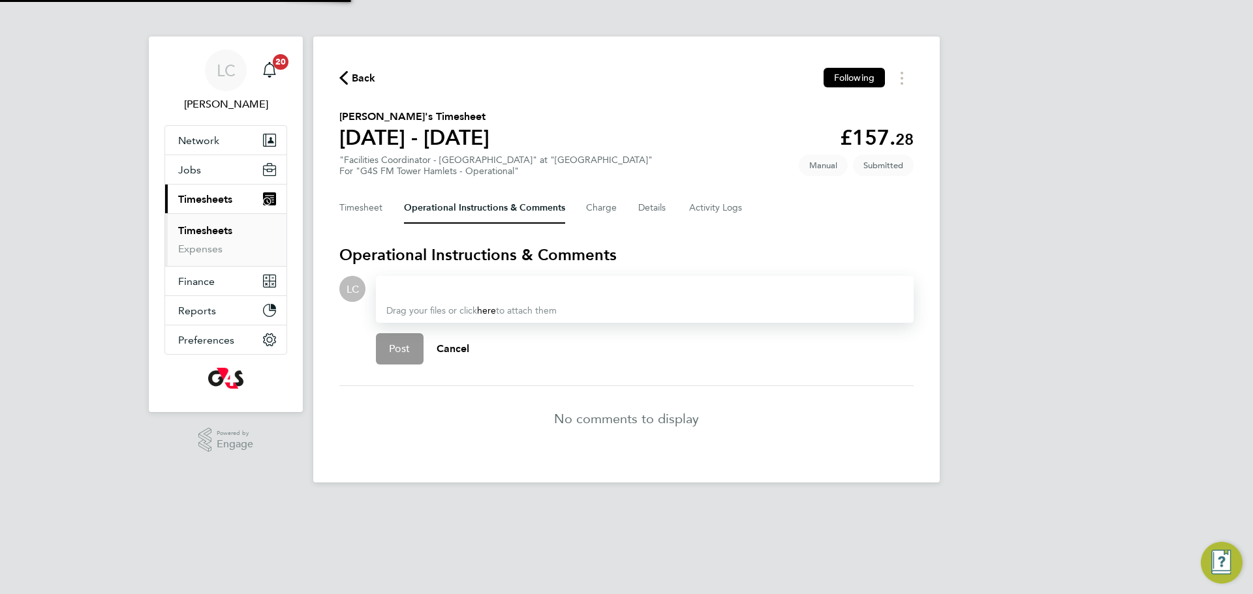
click at [402, 278] on div "Drag your files or click here to attach them" at bounding box center [645, 299] width 538 height 47
click at [408, 288] on div "Drag your files or click here to attach them" at bounding box center [645, 299] width 538 height 47
click at [388, 299] on div "Drag your files or click here to attach them" at bounding box center [645, 299] width 538 height 47
click at [405, 290] on div at bounding box center [644, 289] width 517 height 16
paste div
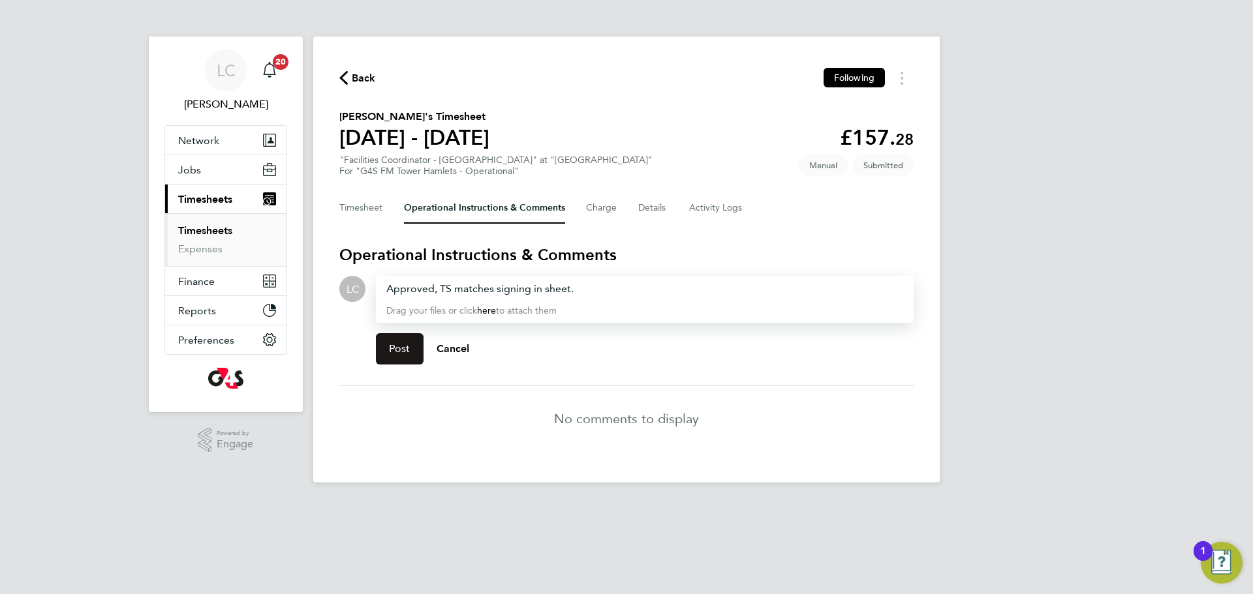
click at [376, 348] on button "Post" at bounding box center [400, 348] width 48 height 31
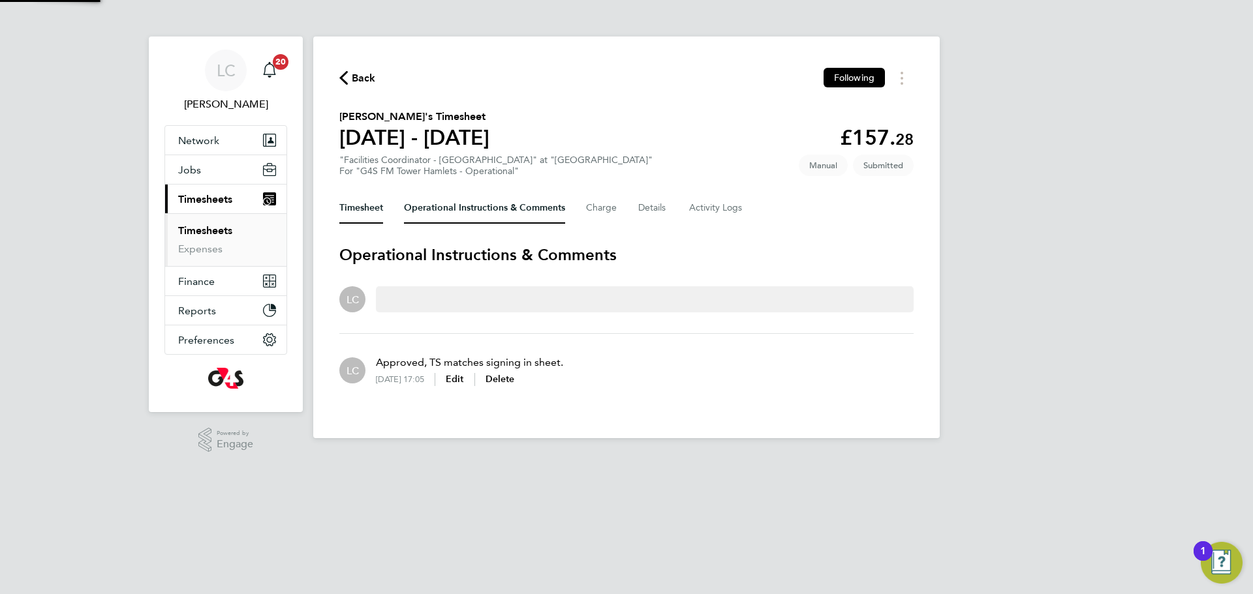
click at [361, 192] on button "Timesheet" at bounding box center [361, 207] width 44 height 31
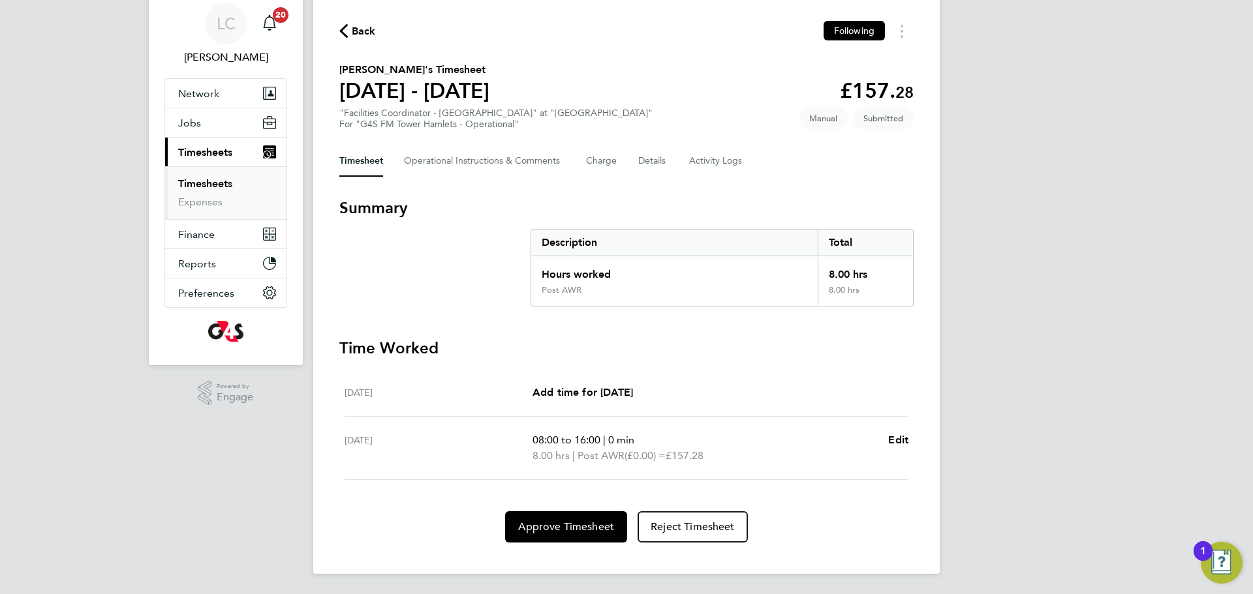
scroll to position [48, 0]
click at [573, 531] on span "Approve Timesheet" at bounding box center [566, 526] width 96 height 13
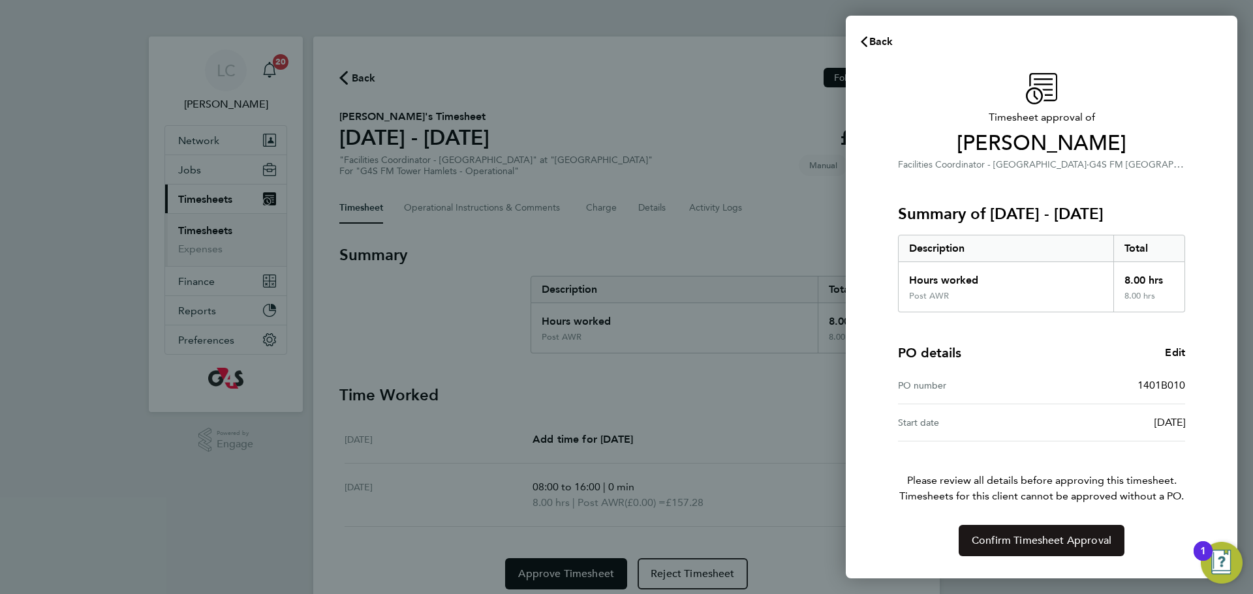
click at [1074, 541] on span "Confirm Timesheet Approval" at bounding box center [1041, 540] width 140 height 13
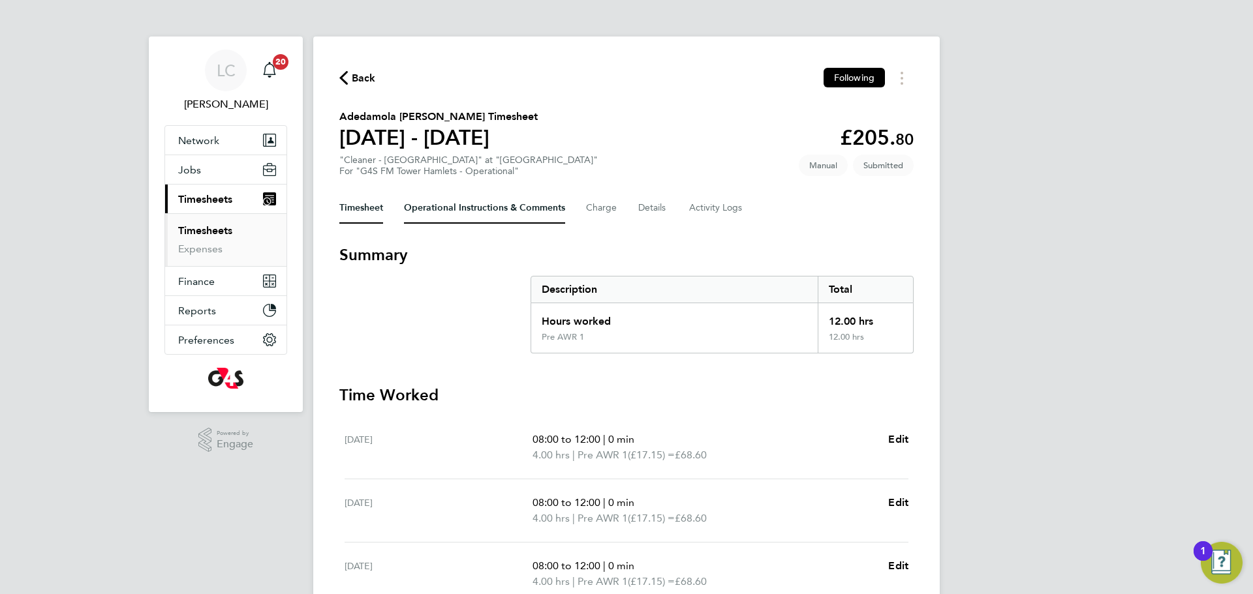
click at [457, 198] on Comments-tab "Operational Instructions & Comments" at bounding box center [484, 207] width 161 height 31
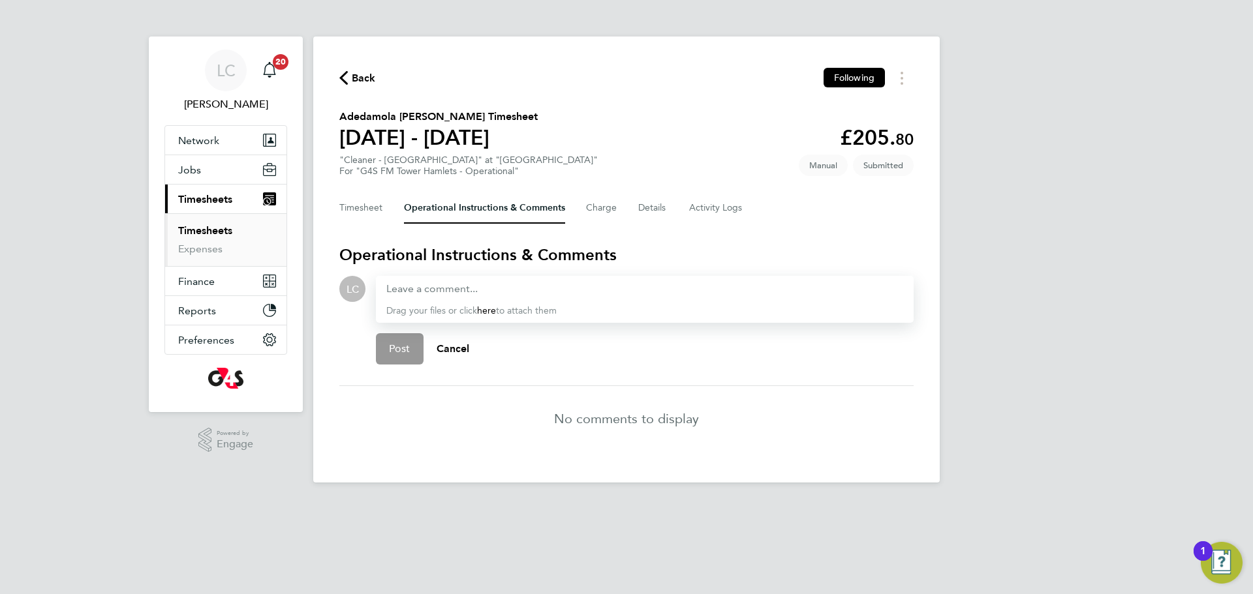
click at [432, 280] on div "Drag your files or click here to attach them" at bounding box center [645, 299] width 538 height 47
click at [430, 288] on div at bounding box center [644, 289] width 517 height 16
drag, startPoint x: 434, startPoint y: 296, endPoint x: 438, endPoint y: 288, distance: 9.3
click at [436, 290] on div at bounding box center [644, 289] width 517 height 16
click at [414, 283] on div at bounding box center [644, 289] width 517 height 16
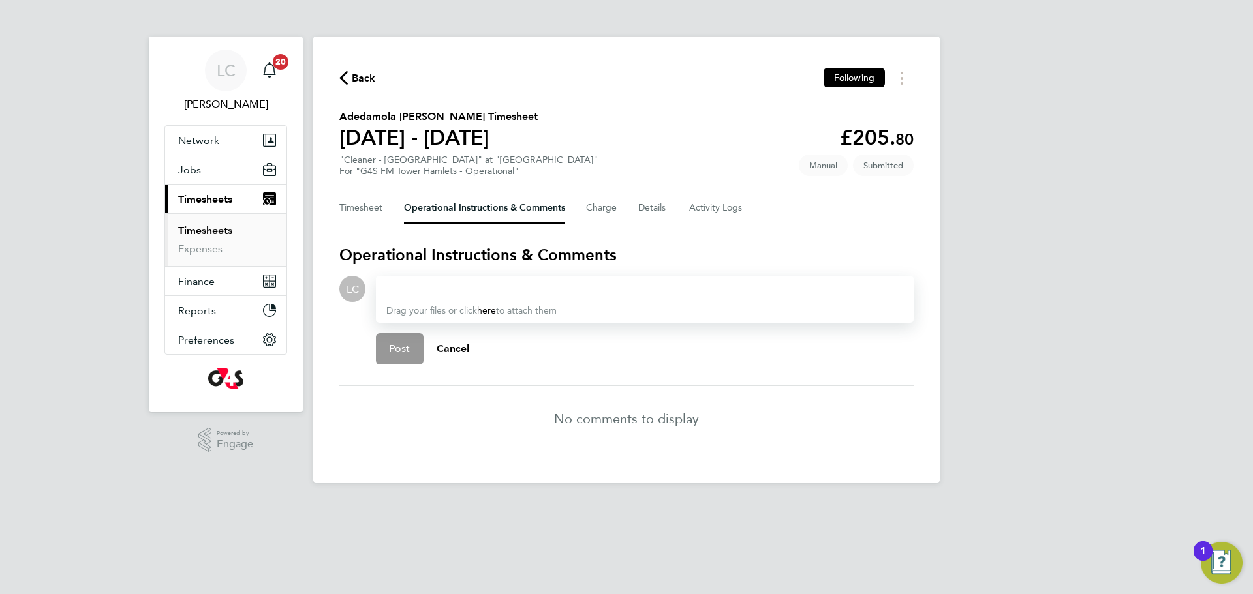
paste div
click at [394, 348] on span "Post" at bounding box center [400, 349] width 22 height 13
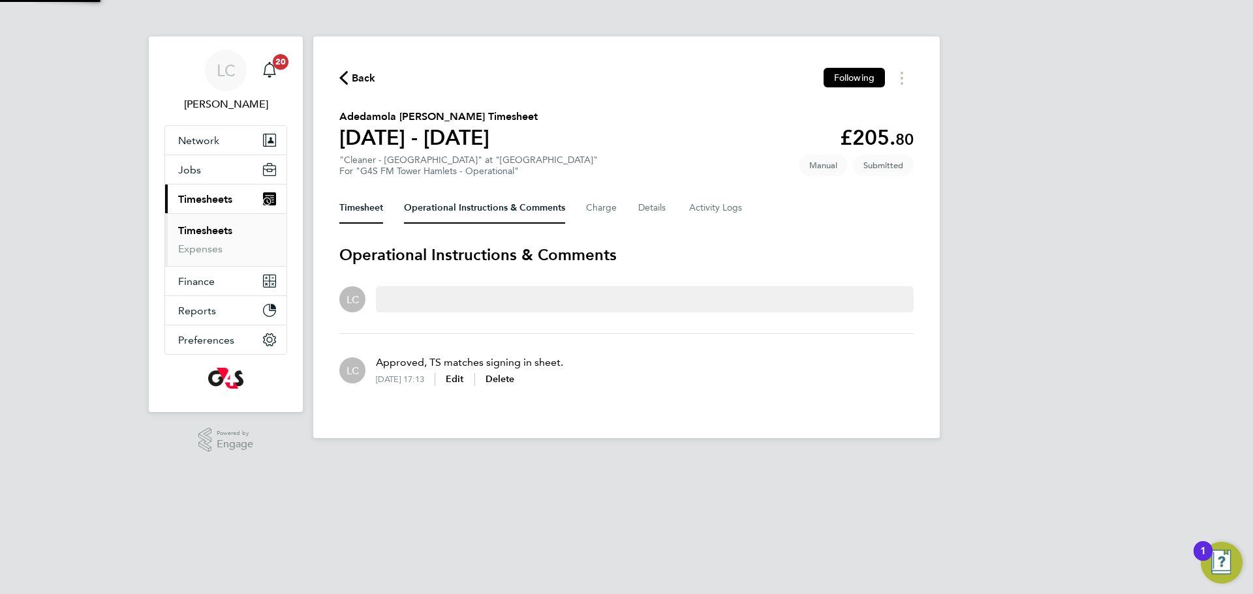
click at [350, 197] on button "Timesheet" at bounding box center [361, 207] width 44 height 31
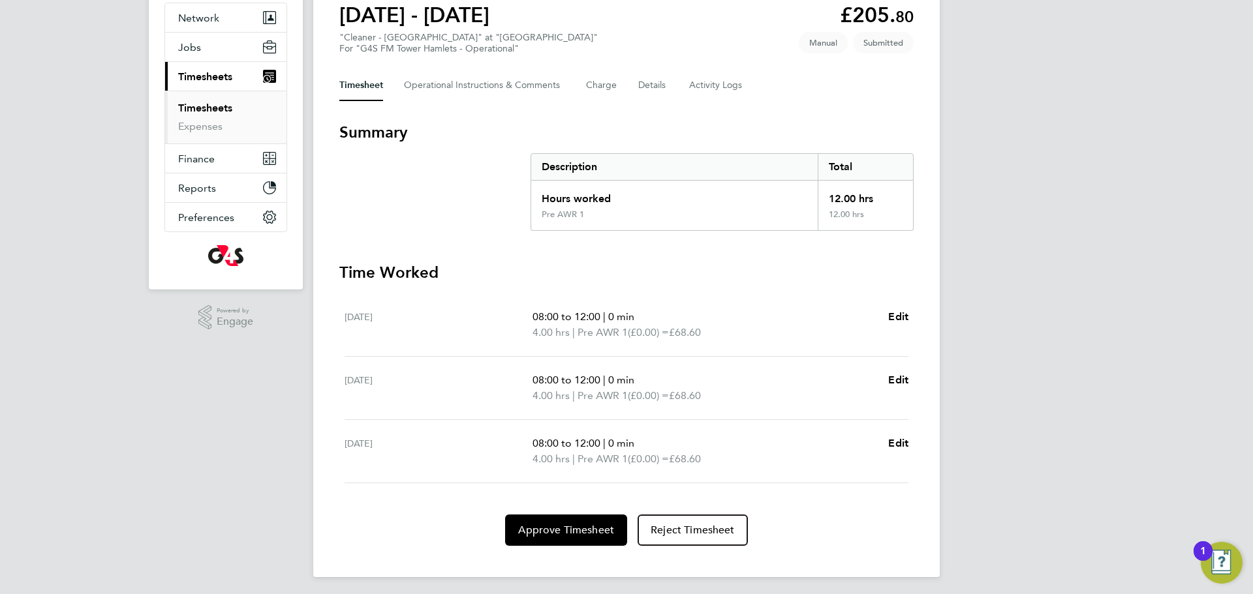
scroll to position [127, 0]
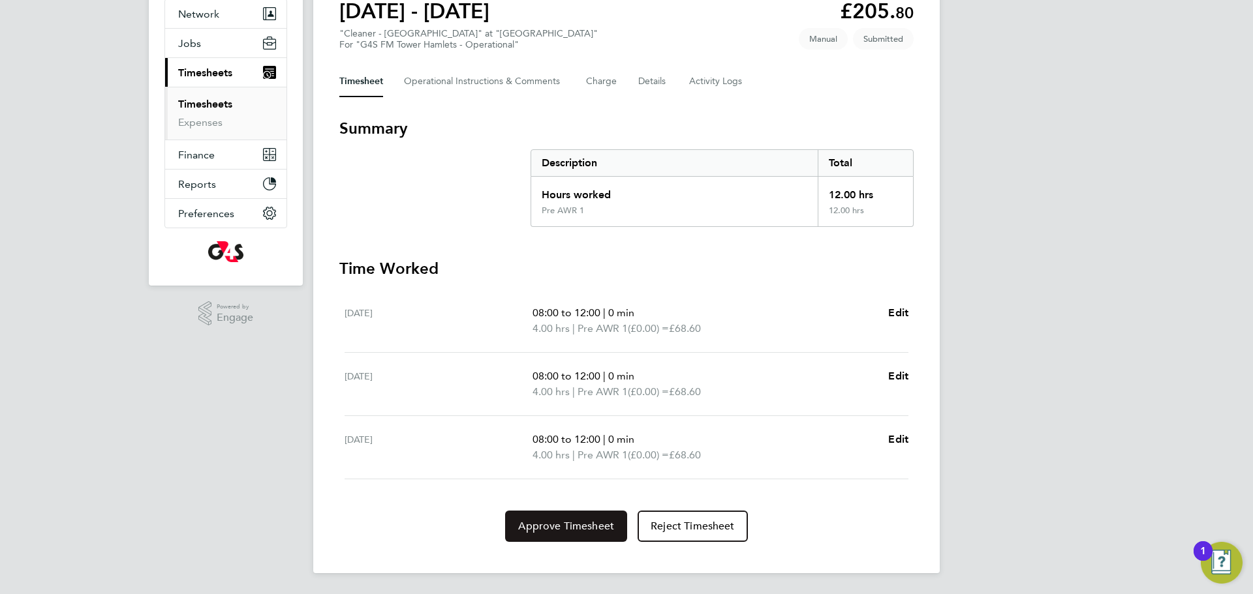
click at [567, 520] on span "Approve Timesheet" at bounding box center [566, 526] width 96 height 13
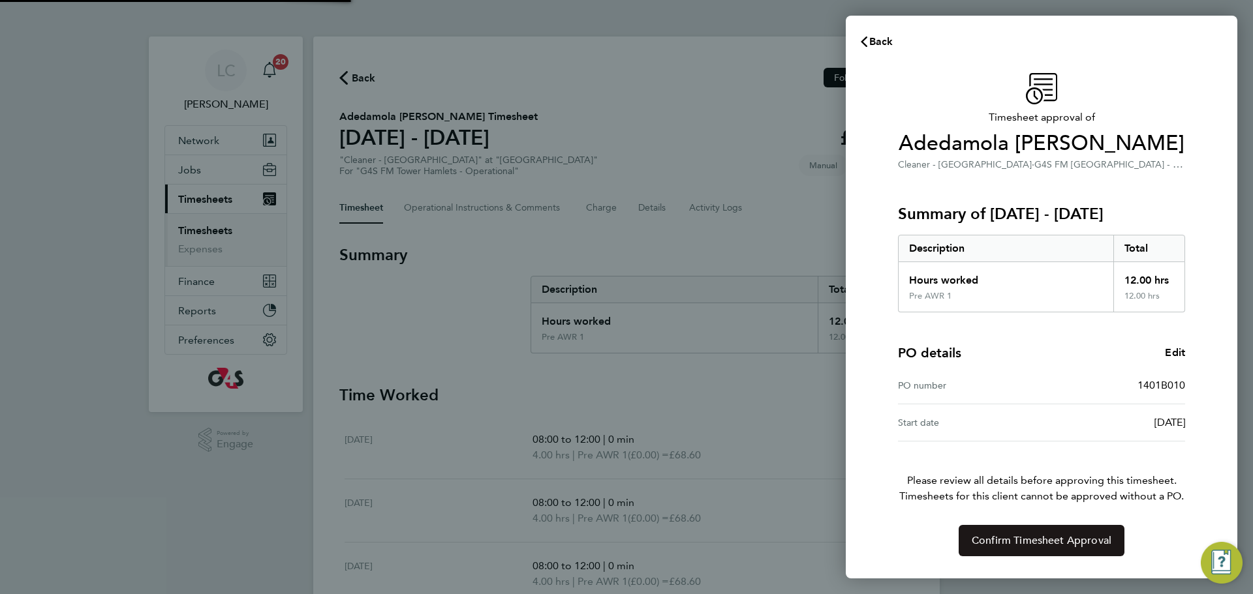
click at [1003, 536] on span "Confirm Timesheet Approval" at bounding box center [1041, 540] width 140 height 13
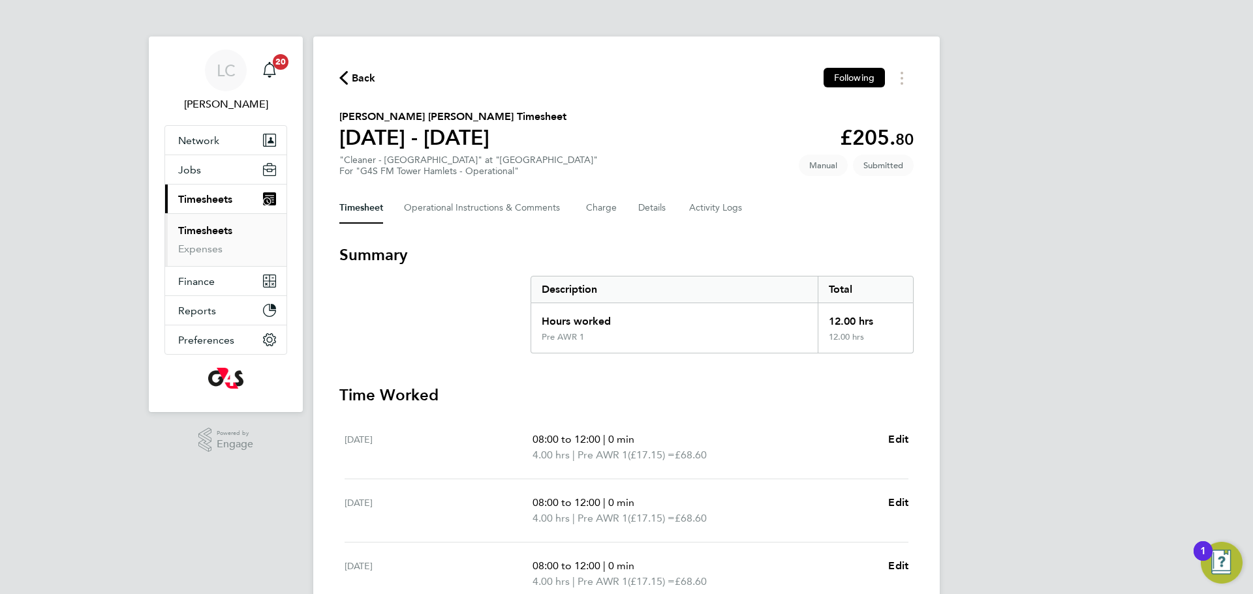
scroll to position [13, 0]
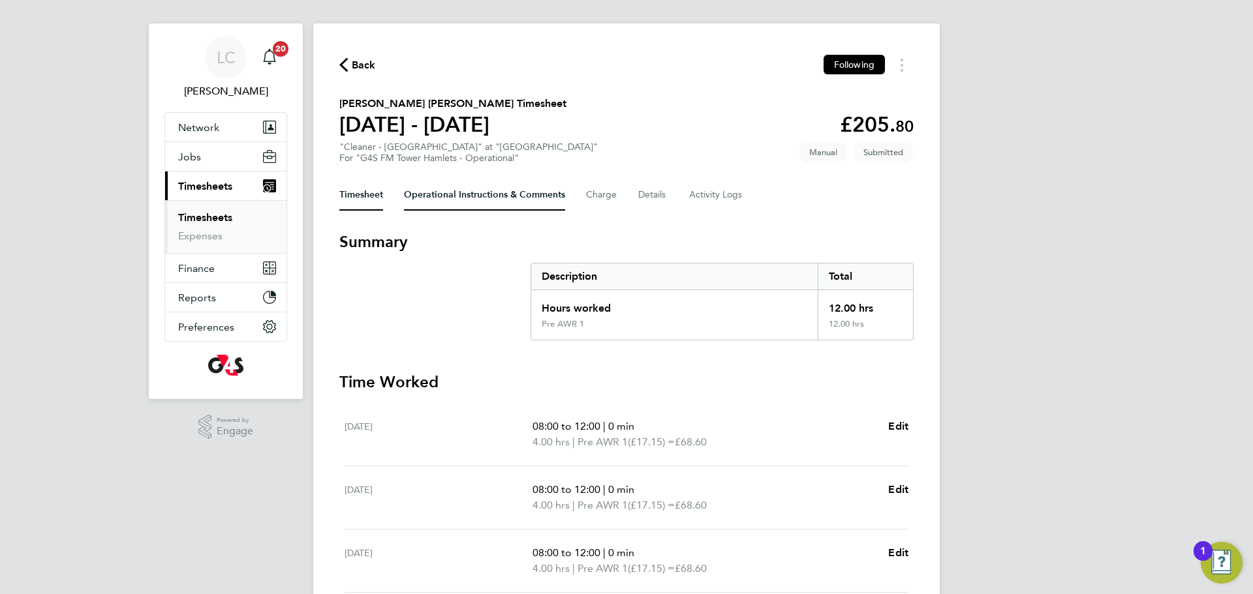
click at [510, 204] on Comments-tab "Operational Instructions & Comments" at bounding box center [484, 194] width 161 height 31
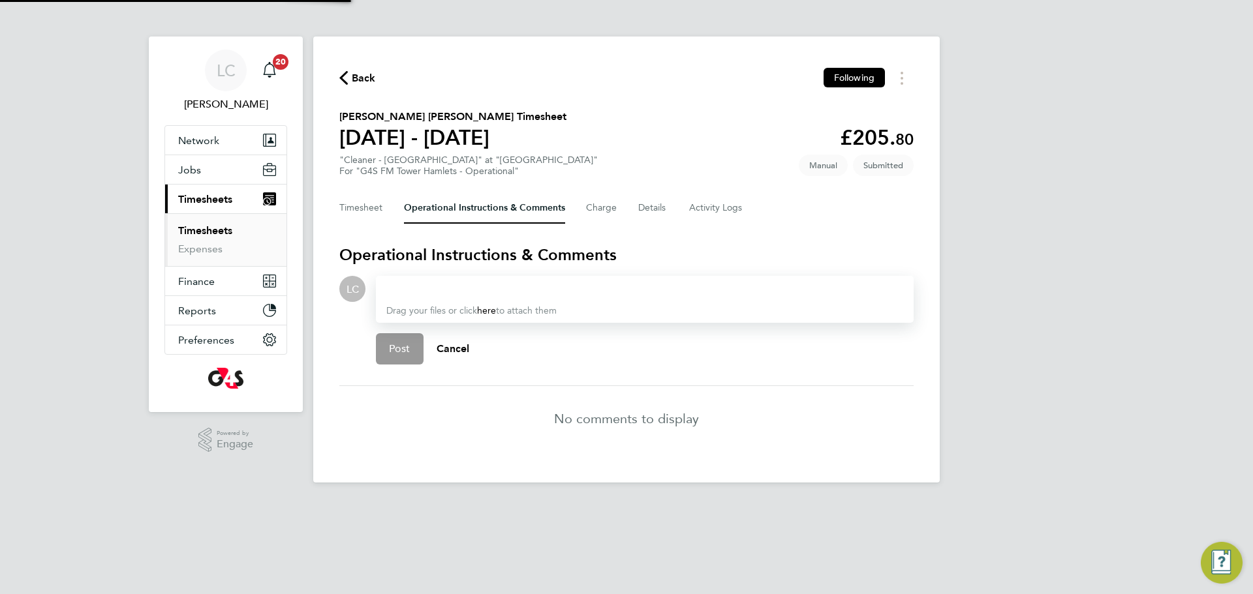
click at [436, 301] on div "Drag your files or click here to attach them" at bounding box center [645, 299] width 538 height 47
click at [431, 288] on div at bounding box center [644, 289] width 517 height 16
click at [412, 286] on div at bounding box center [644, 289] width 517 height 16
paste div
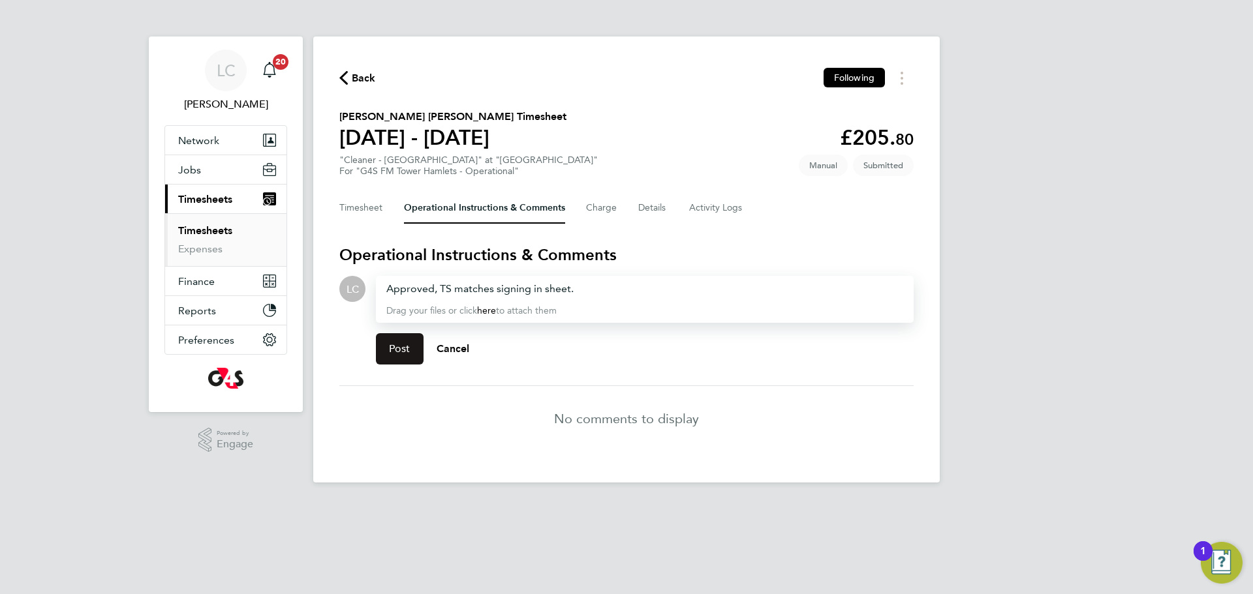
drag, startPoint x: 393, startPoint y: 358, endPoint x: 382, endPoint y: 275, distance: 82.9
click at [392, 358] on button "Post" at bounding box center [400, 348] width 48 height 31
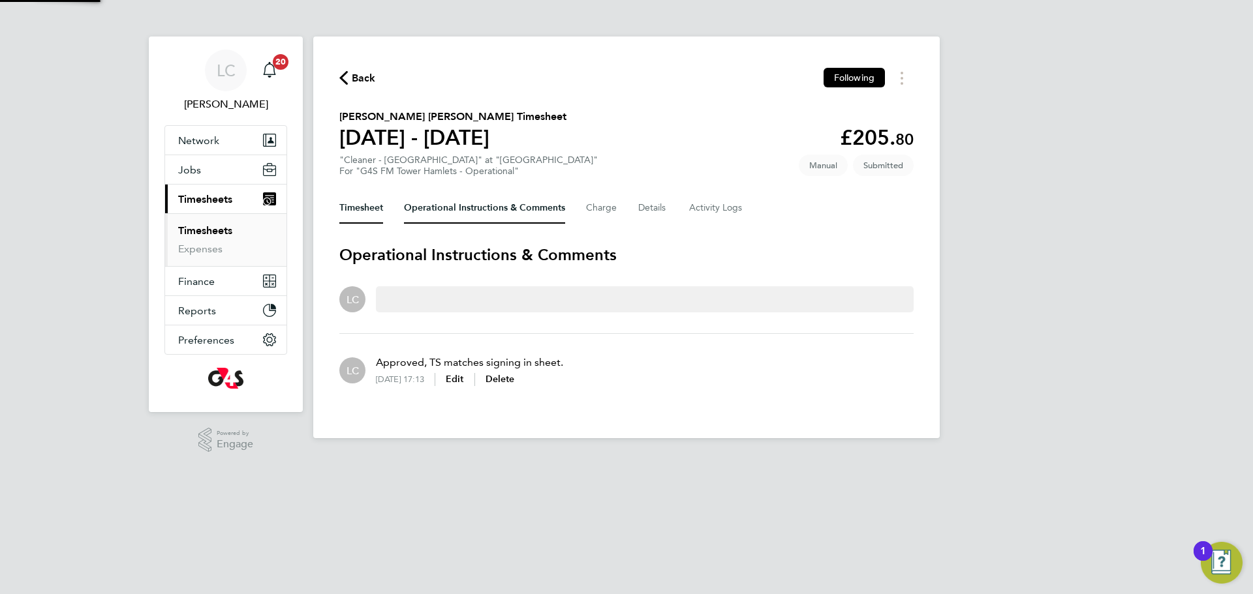
click at [376, 192] on button "Timesheet" at bounding box center [361, 207] width 44 height 31
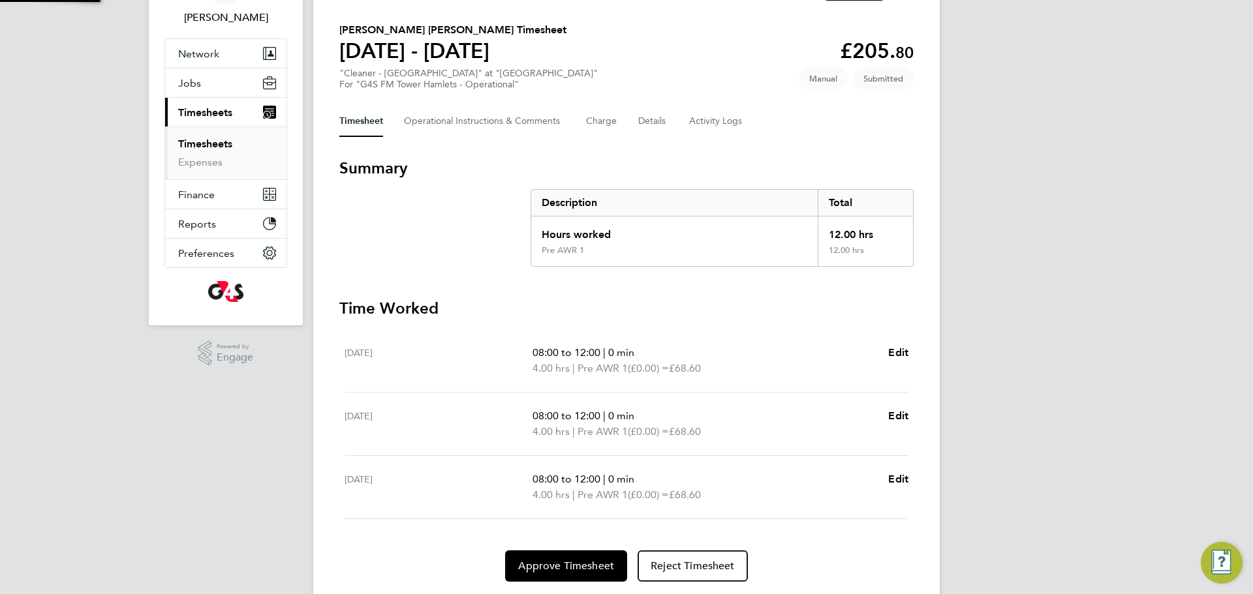
scroll to position [127, 0]
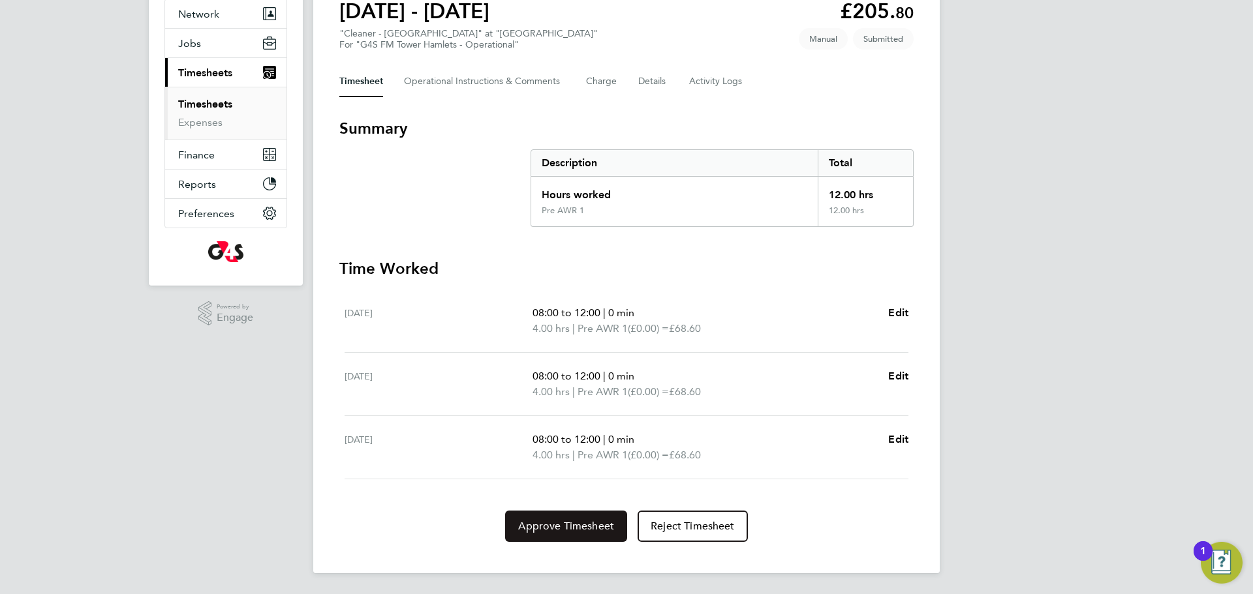
click at [562, 518] on button "Approve Timesheet" at bounding box center [566, 526] width 122 height 31
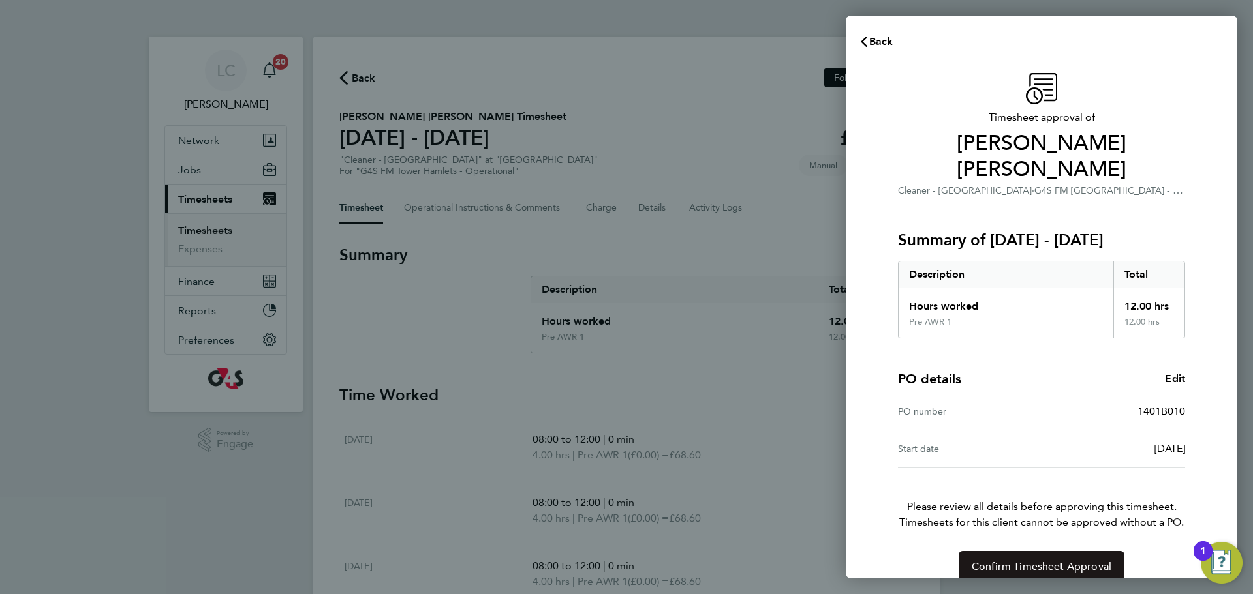
click at [1023, 560] on span "Confirm Timesheet Approval" at bounding box center [1041, 566] width 140 height 13
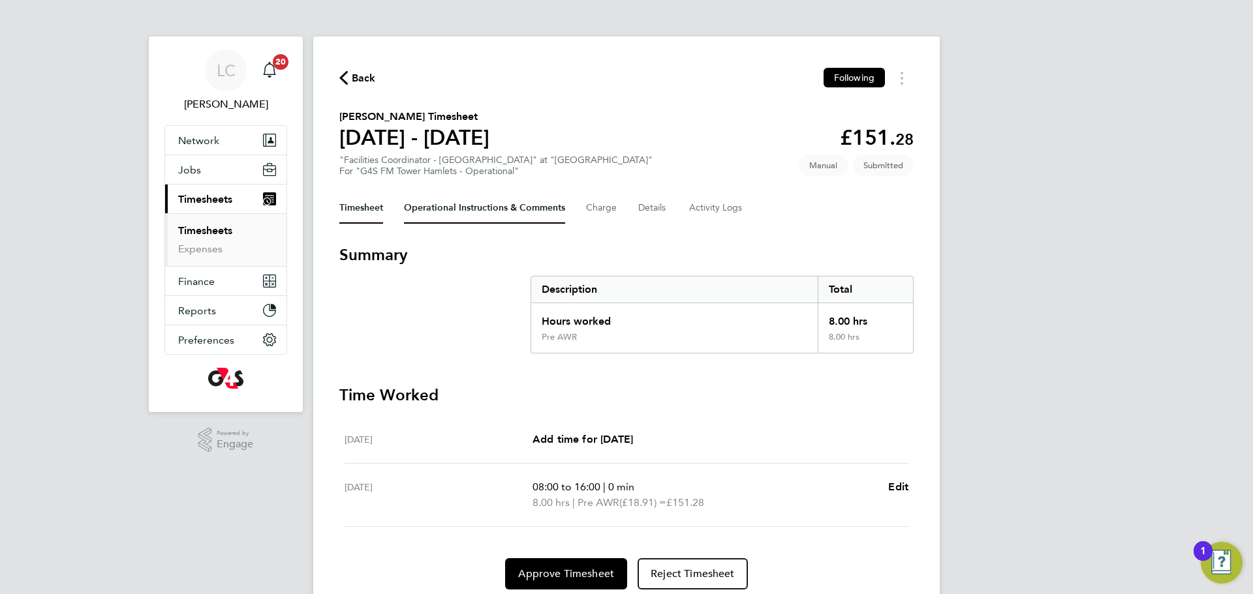
click at [507, 210] on Comments-tab "Operational Instructions & Comments" at bounding box center [484, 207] width 161 height 31
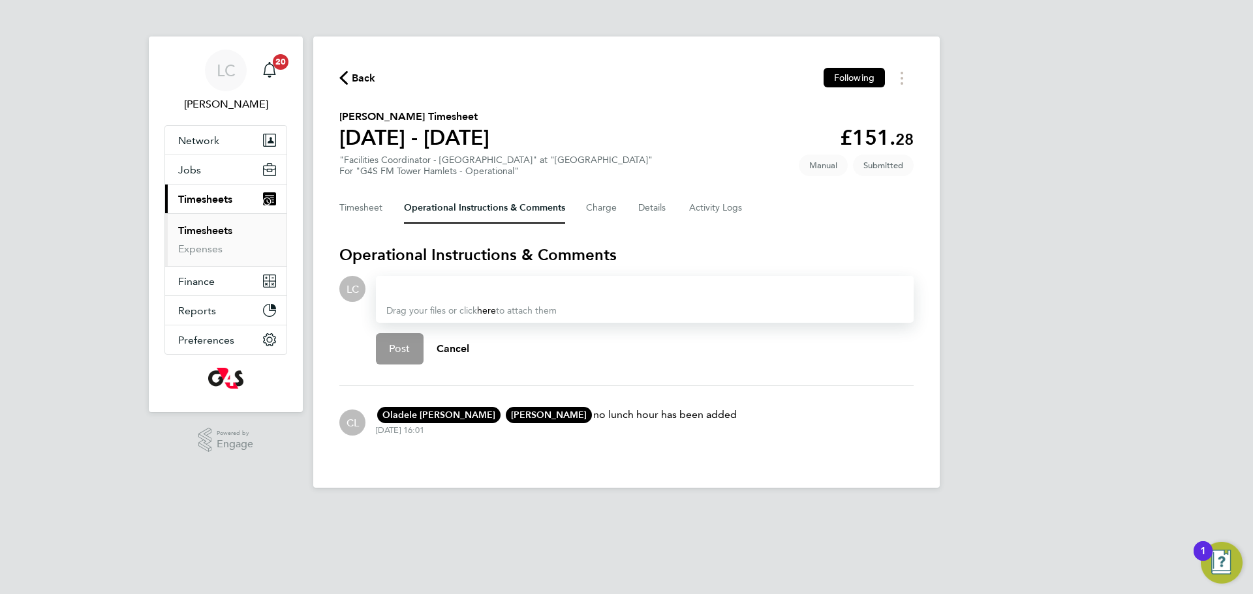
click at [423, 284] on div at bounding box center [644, 289] width 517 height 16
click at [399, 334] on button "Post" at bounding box center [400, 348] width 48 height 31
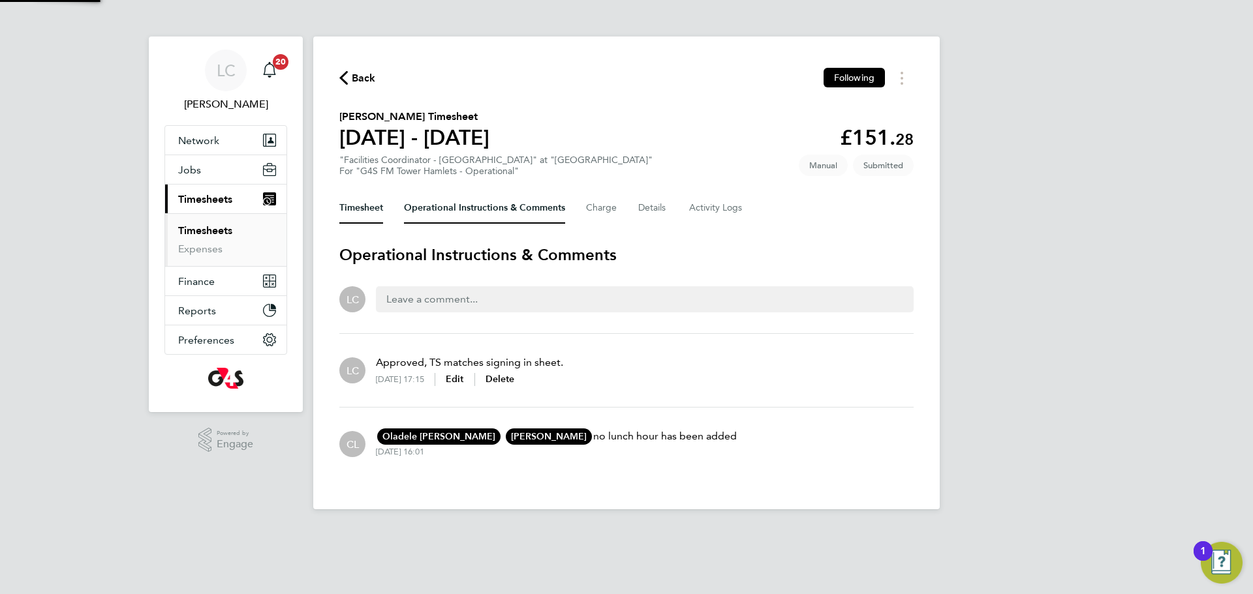
click at [378, 215] on button "Timesheet" at bounding box center [361, 207] width 44 height 31
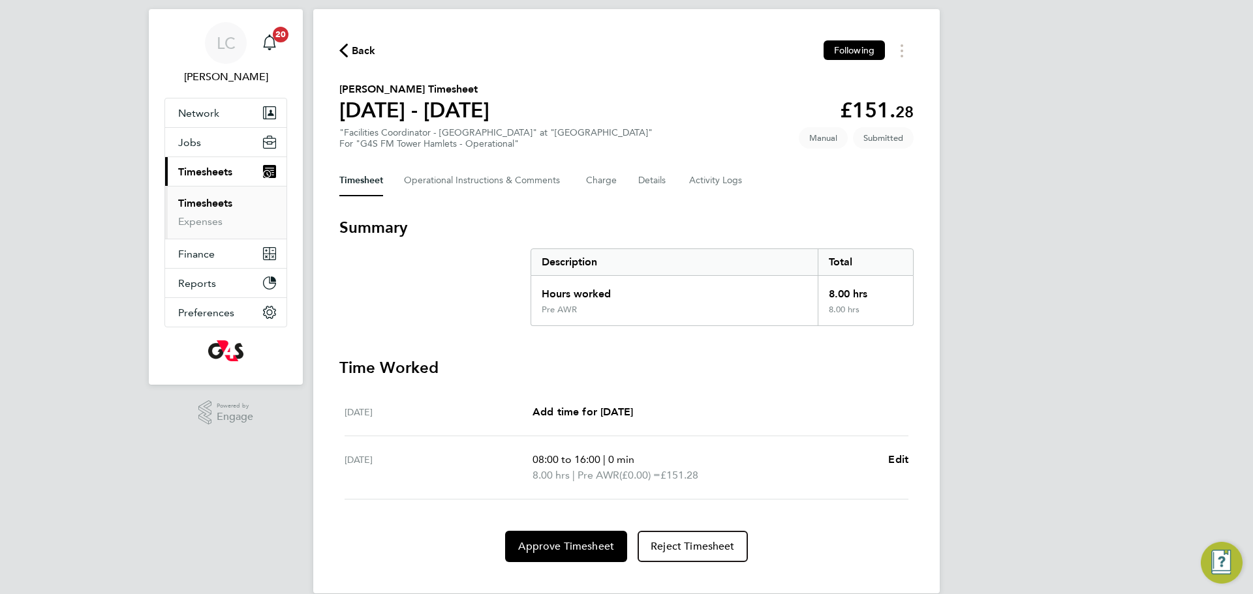
scroll to position [48, 0]
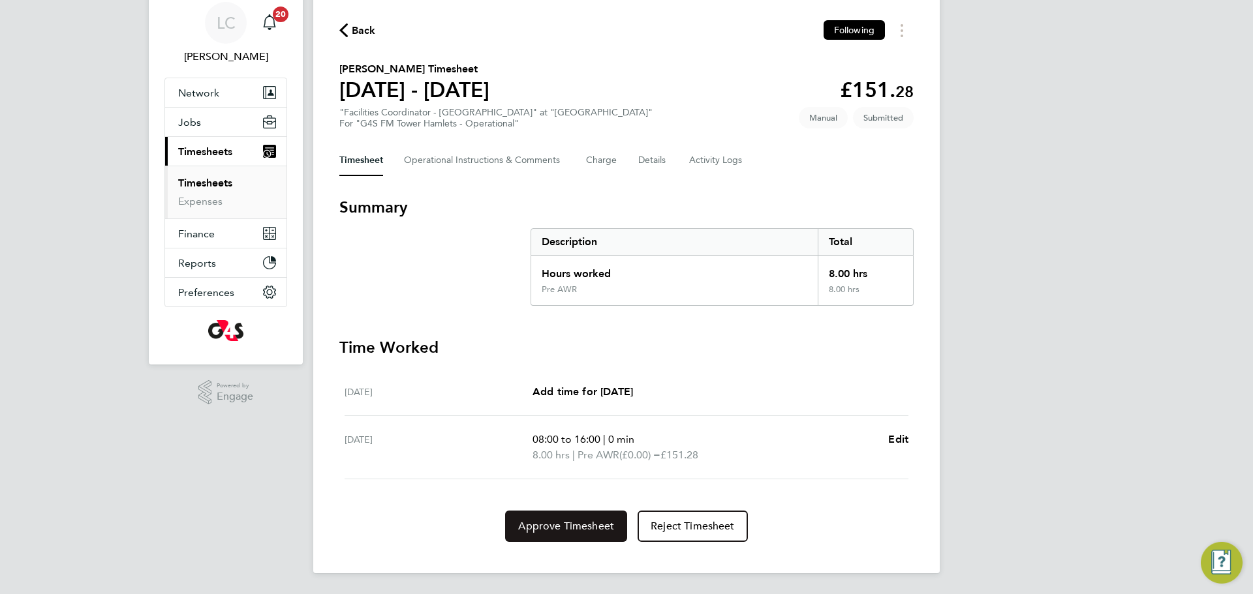
click at [572, 525] on span "Approve Timesheet" at bounding box center [566, 526] width 96 height 13
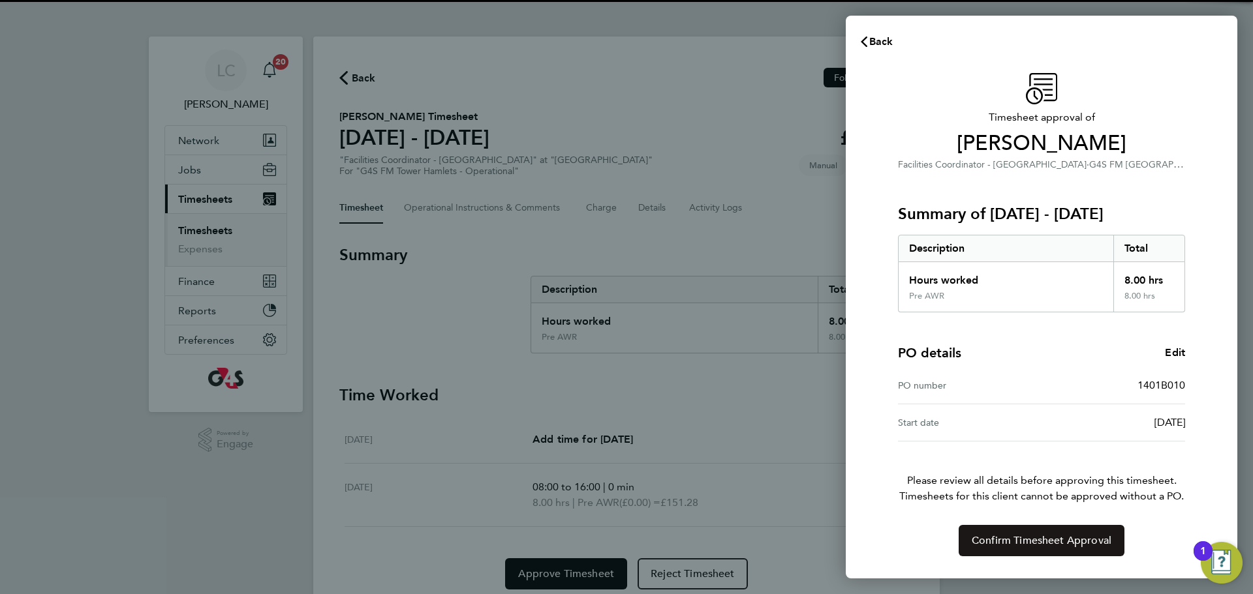
click at [1066, 523] on div "Timesheet approval of Patrick Ogunnowo Facilities Coordinator - Tower Hamlets ·…" at bounding box center [1041, 314] width 318 height 483
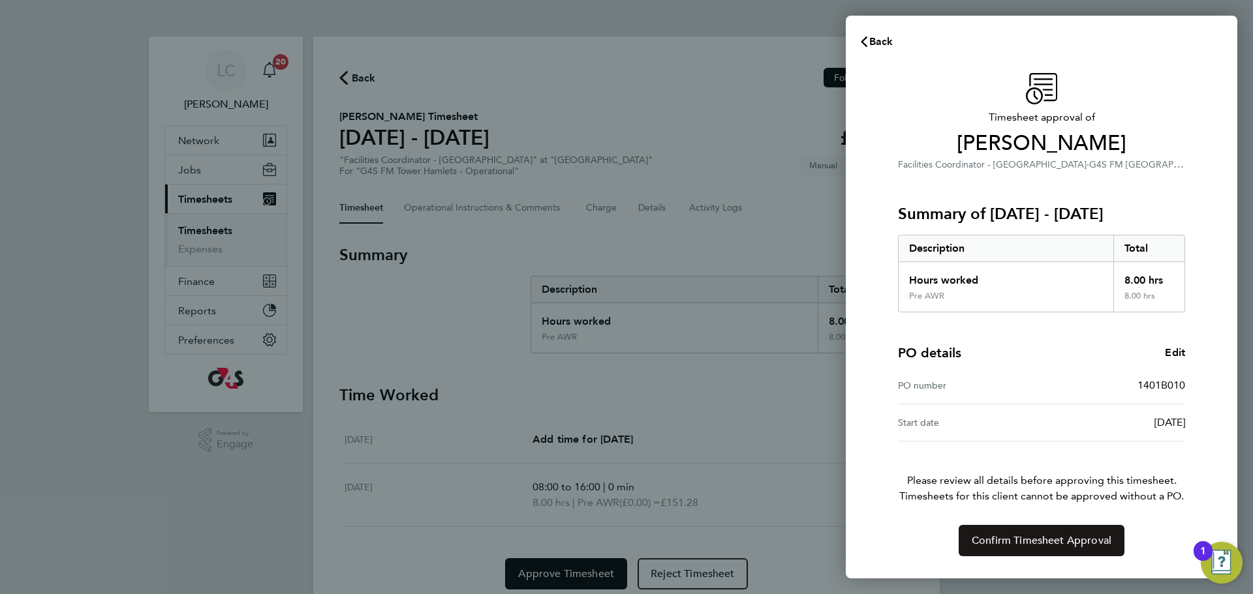
click at [1048, 540] on span "Confirm Timesheet Approval" at bounding box center [1041, 540] width 140 height 13
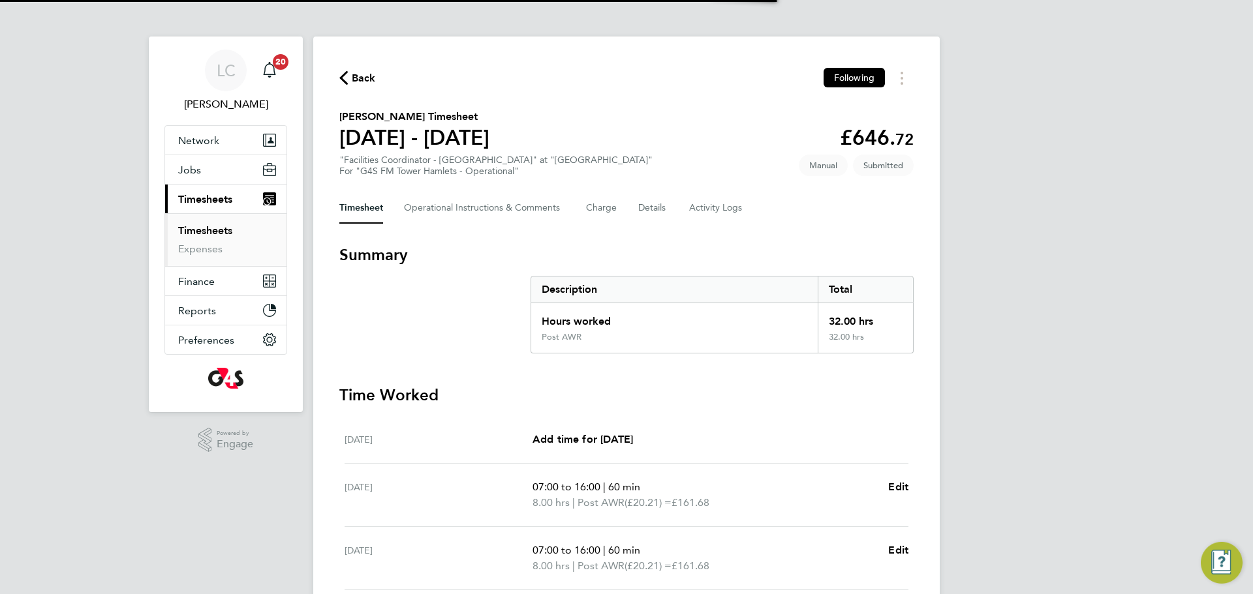
scroll to position [7, 0]
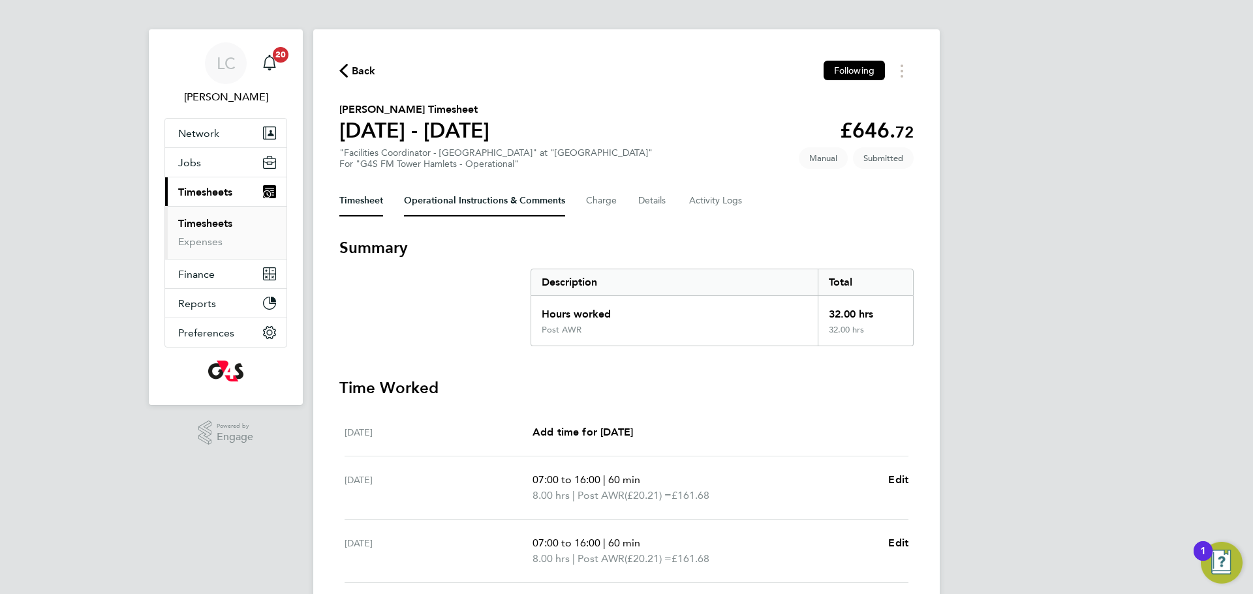
click at [470, 200] on Comments-tab "Operational Instructions & Comments" at bounding box center [484, 200] width 161 height 31
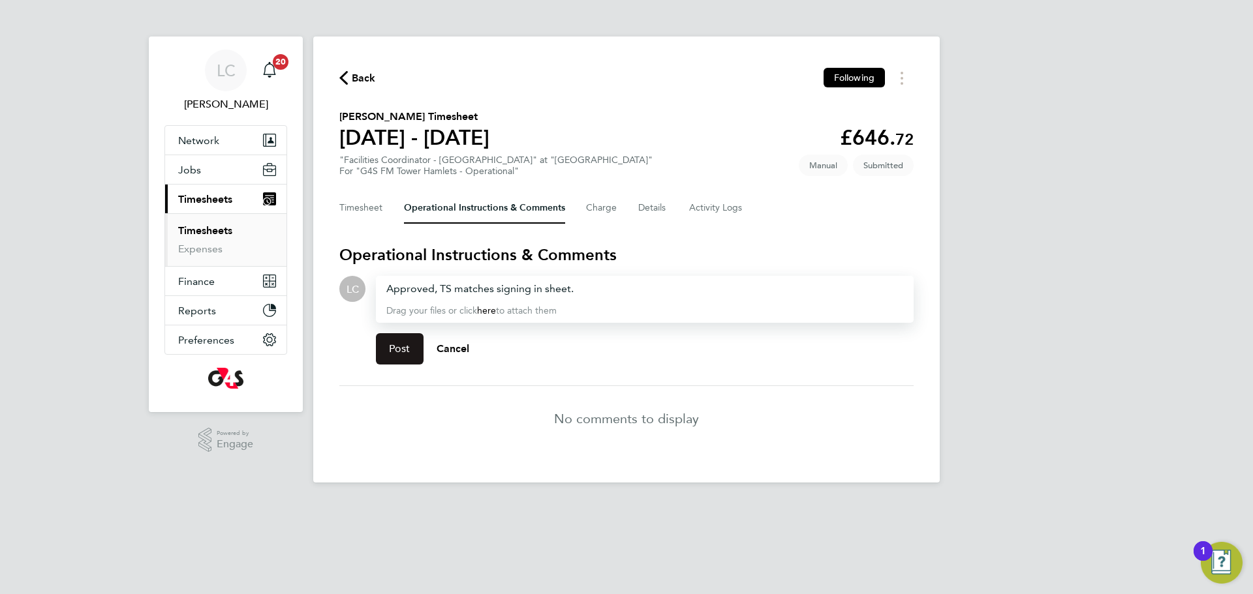
click at [388, 358] on button "Post" at bounding box center [400, 348] width 48 height 31
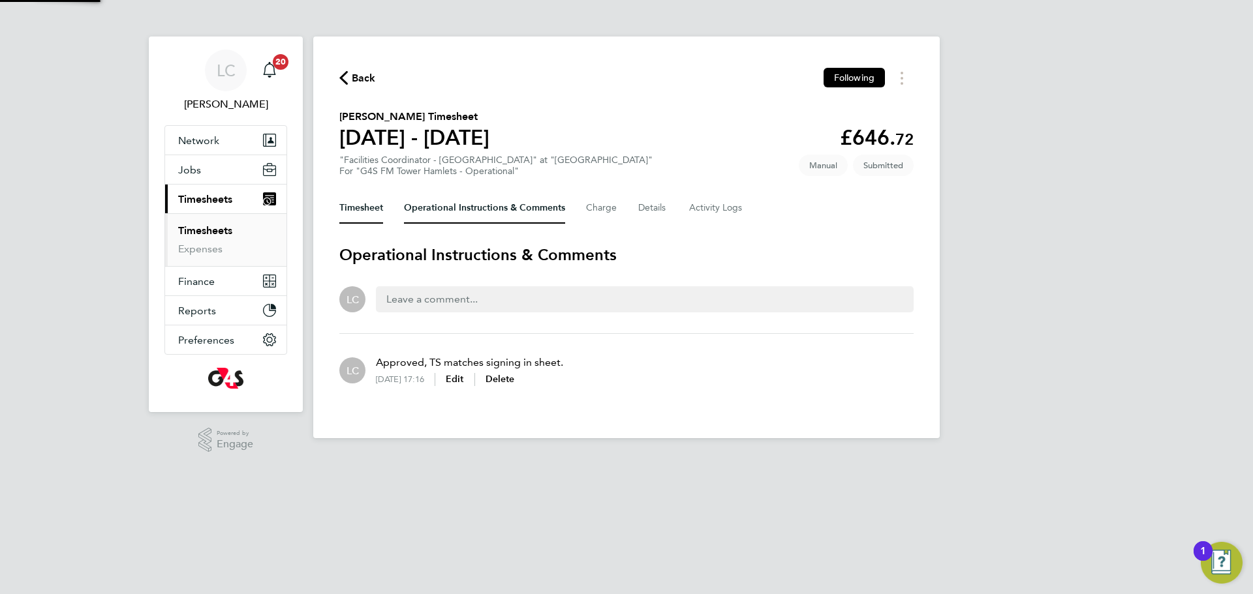
click at [376, 208] on button "Timesheet" at bounding box center [361, 207] width 44 height 31
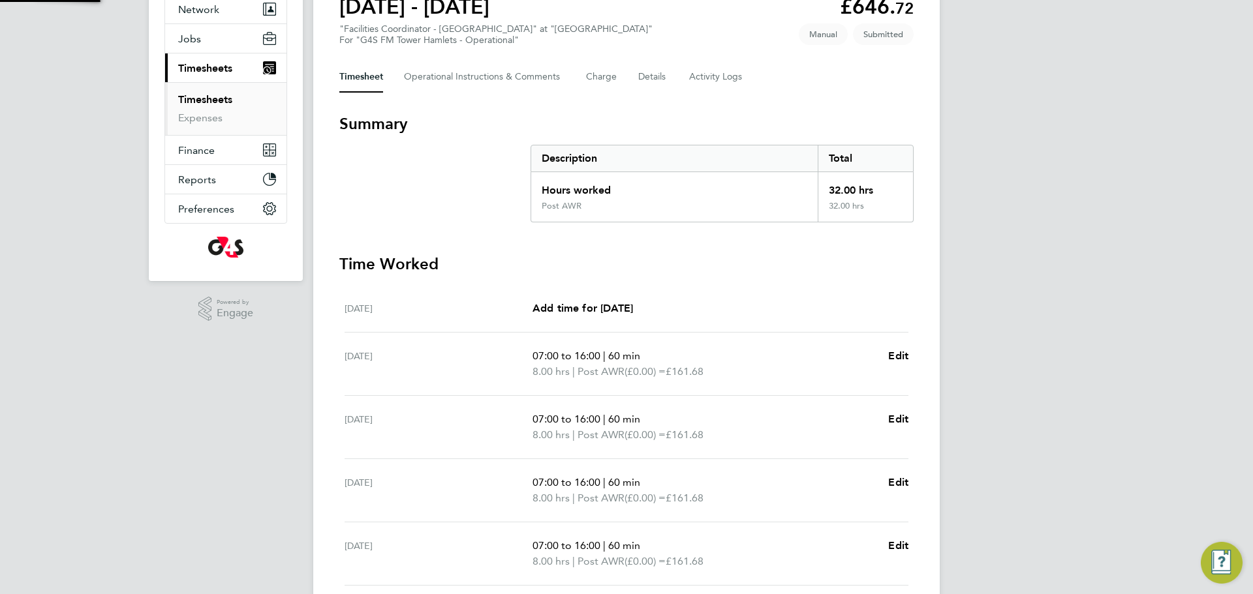
scroll to position [333, 0]
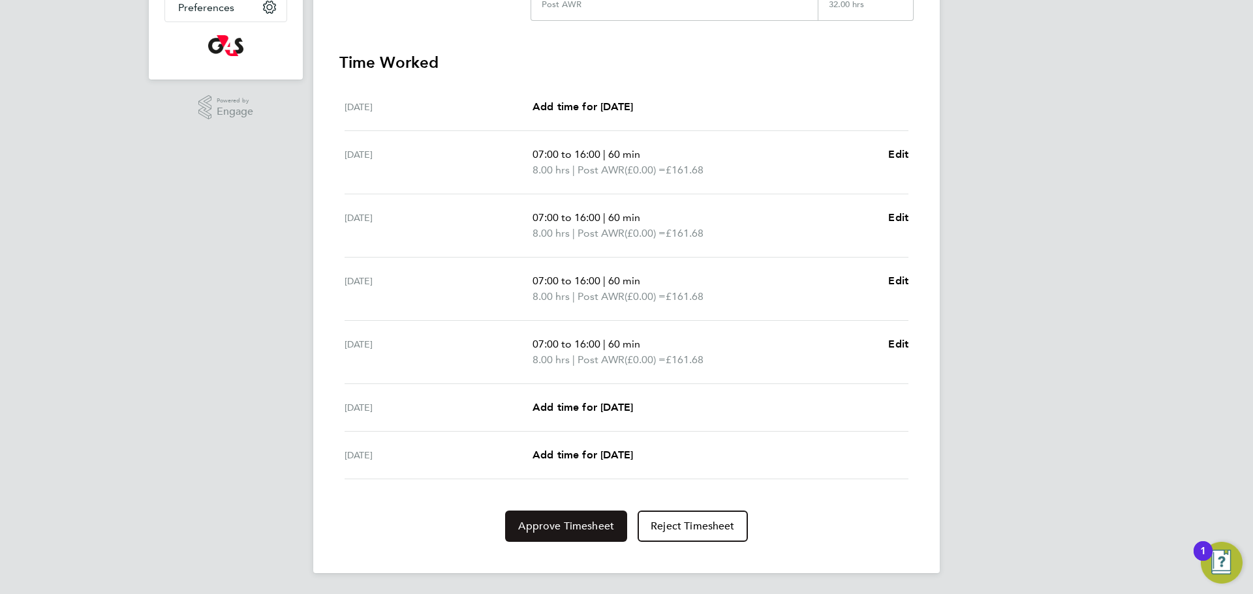
click at [581, 512] on button "Approve Timesheet" at bounding box center [566, 526] width 122 height 31
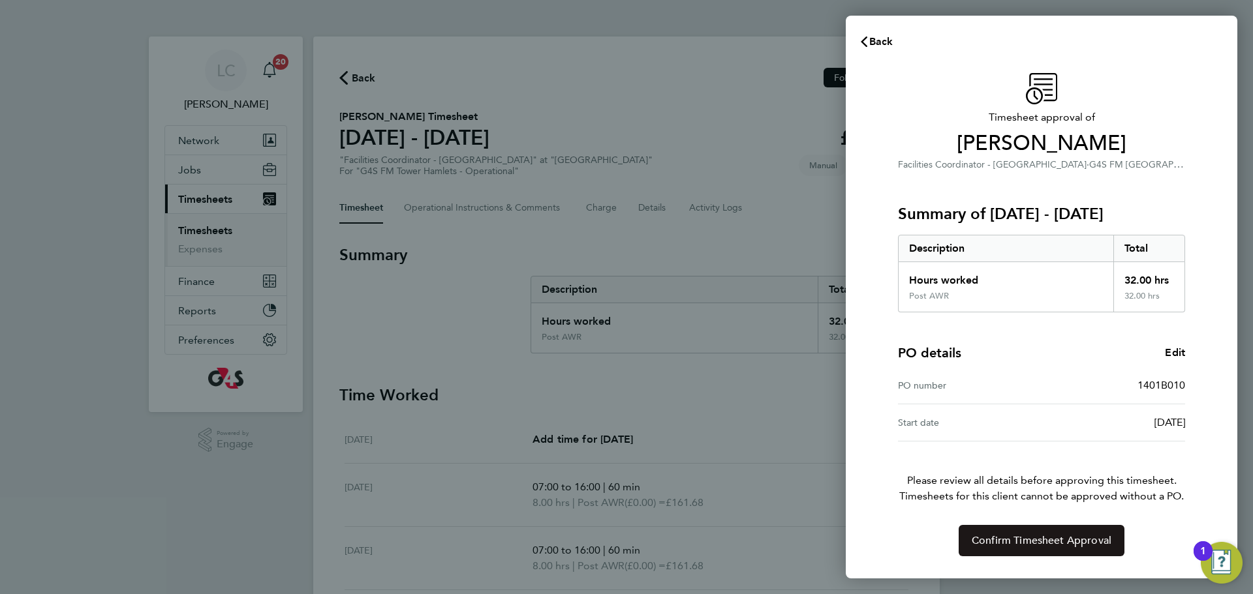
click at [1028, 529] on button "Confirm Timesheet Approval" at bounding box center [1041, 540] width 166 height 31
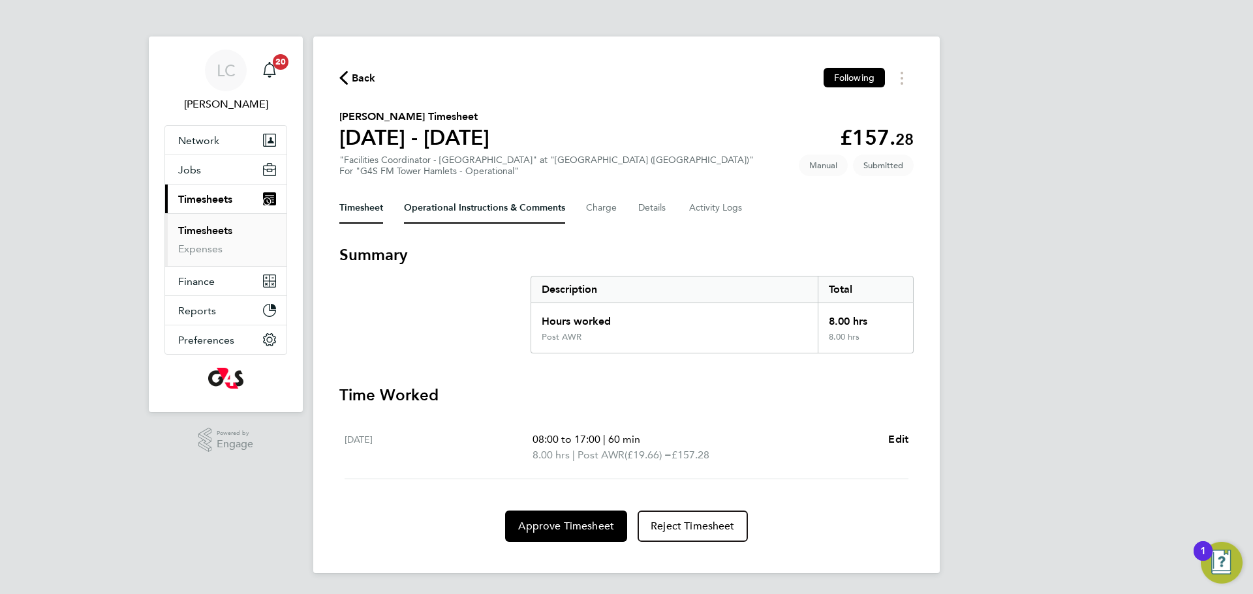
click at [443, 200] on Comments-tab "Operational Instructions & Comments" at bounding box center [484, 207] width 161 height 31
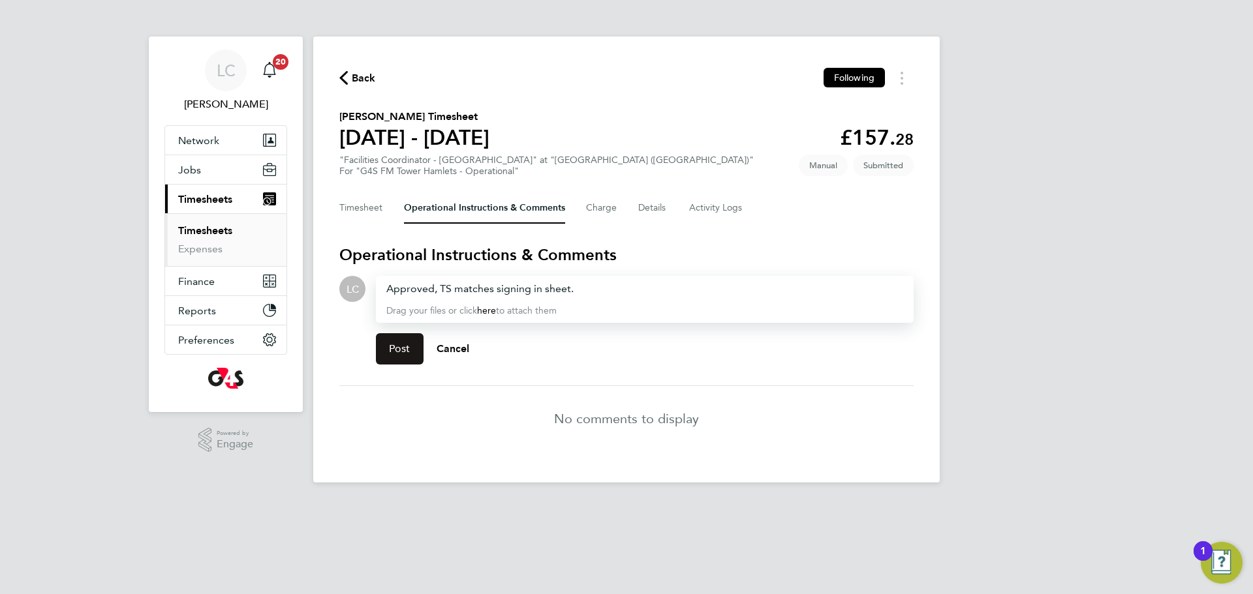
drag, startPoint x: 402, startPoint y: 356, endPoint x: 404, endPoint y: 311, distance: 44.4
click at [401, 356] on button "Post" at bounding box center [400, 348] width 48 height 31
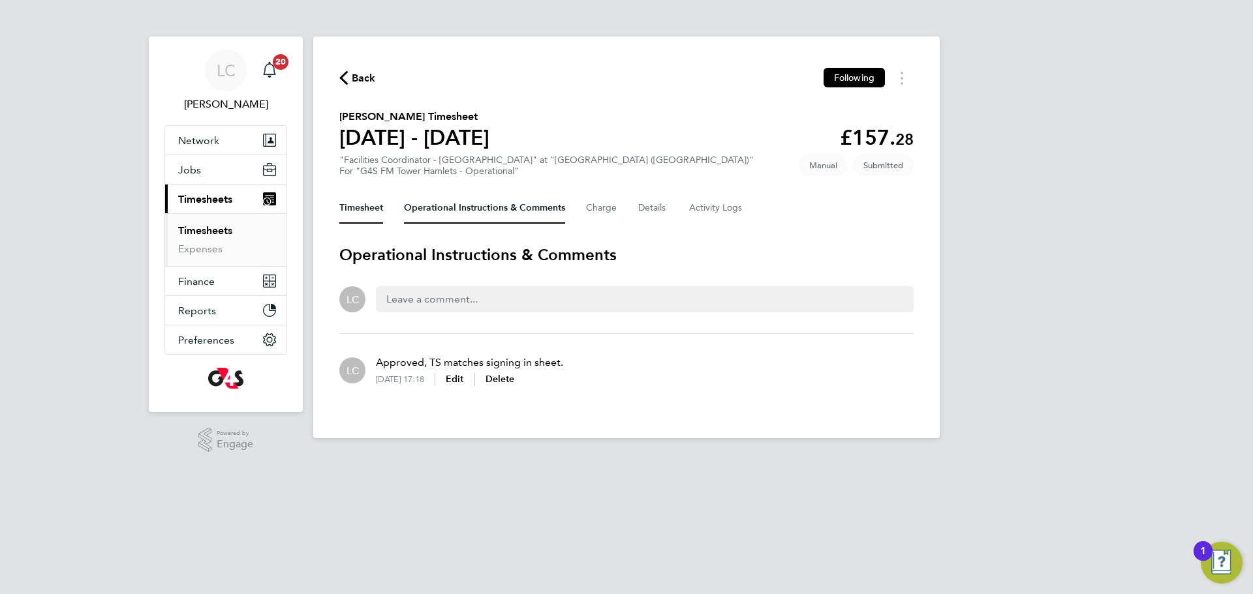
click at [361, 214] on button "Timesheet" at bounding box center [361, 207] width 44 height 31
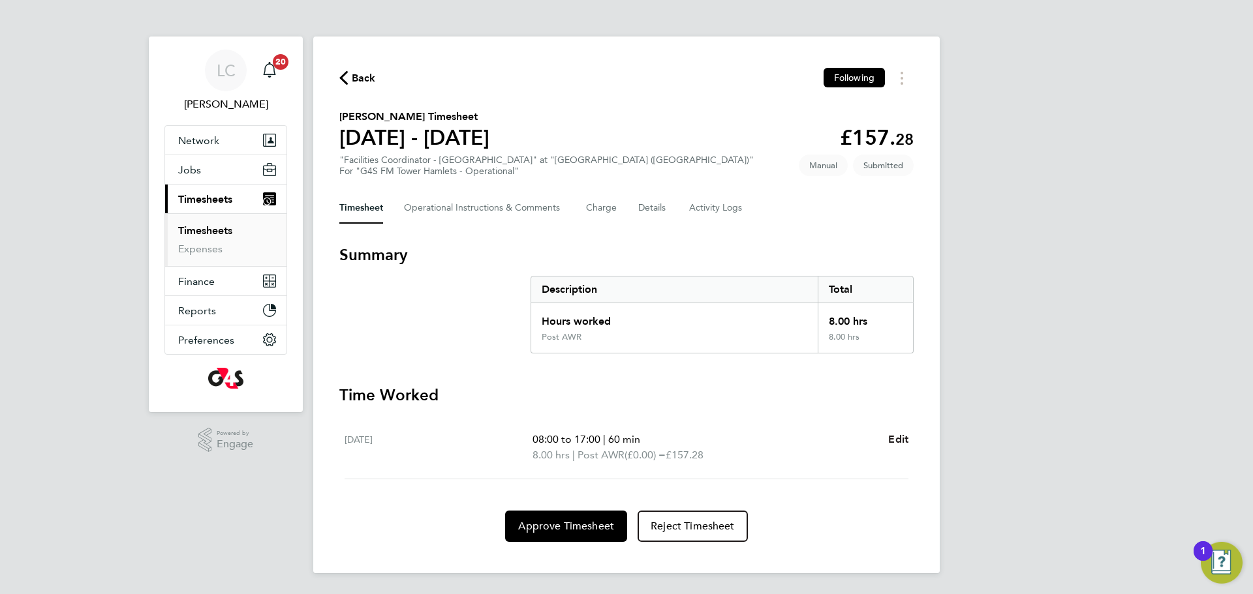
click at [900, 442] on span "Edit" at bounding box center [898, 439] width 20 height 12
select select "60"
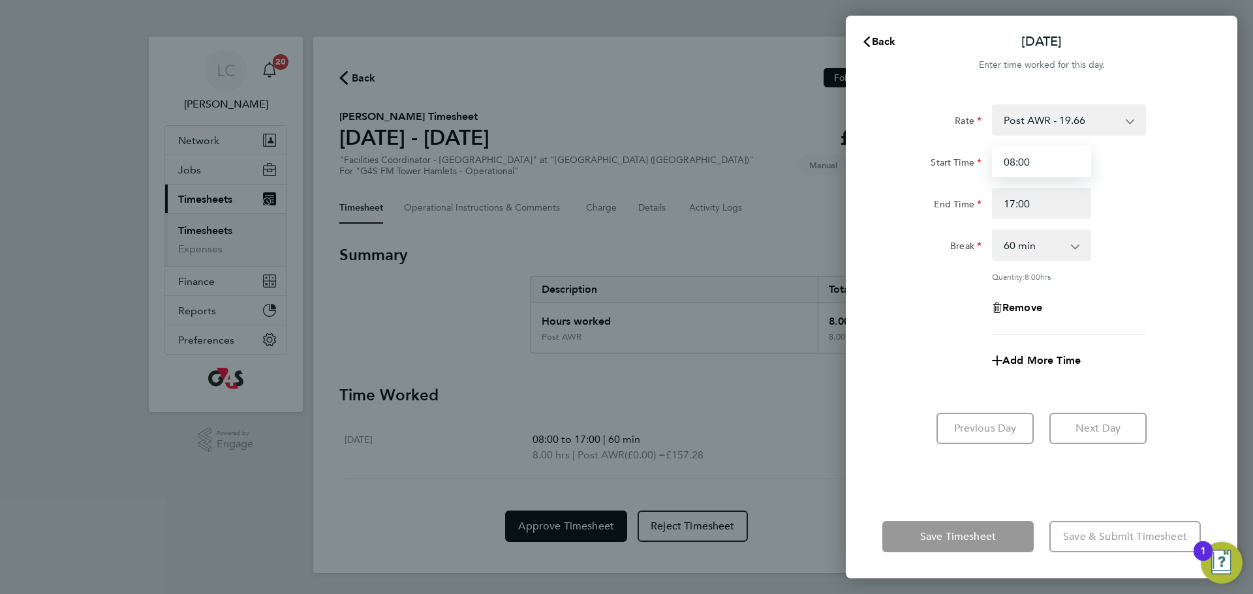
click at [1017, 159] on input "08:00" at bounding box center [1041, 161] width 99 height 31
drag, startPoint x: 1016, startPoint y: 157, endPoint x: 1088, endPoint y: 181, distance: 75.7
click at [1016, 157] on input "08:00" at bounding box center [1041, 161] width 99 height 31
type input "07:00"
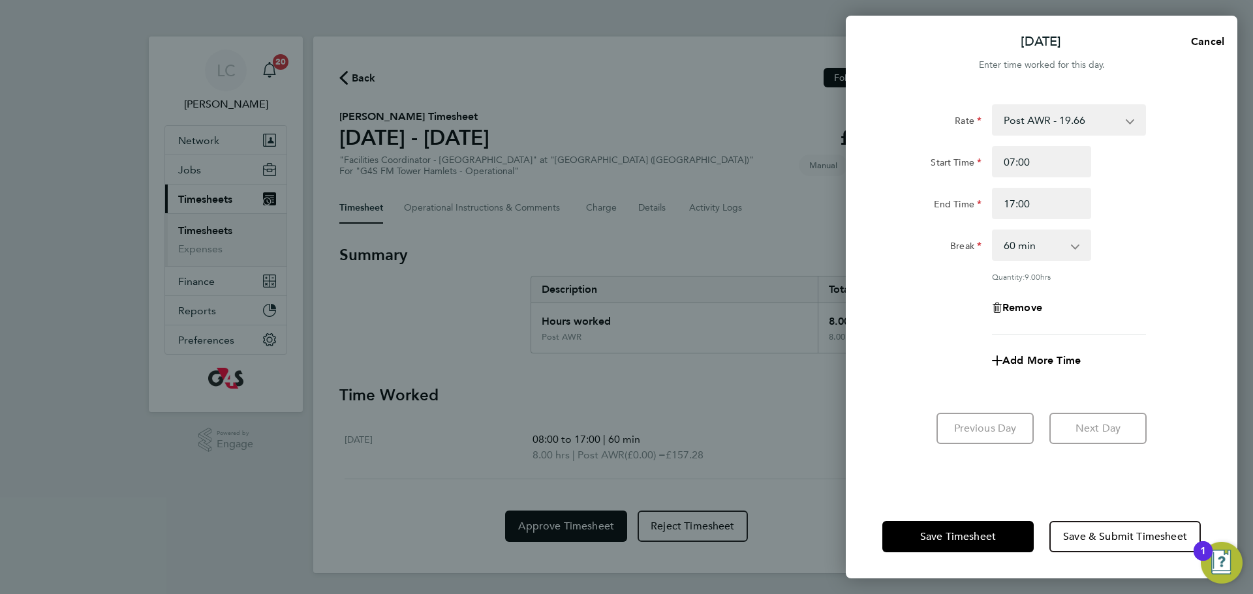
click at [1158, 290] on div "Rate Post AWR - 19.66 Start Time 07:00 End Time 17:00 Break 0 min 15 min 30 min…" at bounding box center [1041, 219] width 318 height 230
click at [1071, 251] on select "0 min 15 min 30 min 45 min 60 min 75 min 90 min" at bounding box center [1033, 245] width 81 height 29
click at [1160, 204] on div "End Time 17:00" at bounding box center [1041, 203] width 329 height 31
click at [1206, 42] on span "Cancel" at bounding box center [1205, 41] width 37 height 12
select select "60"
